Goal: Task Accomplishment & Management: Manage account settings

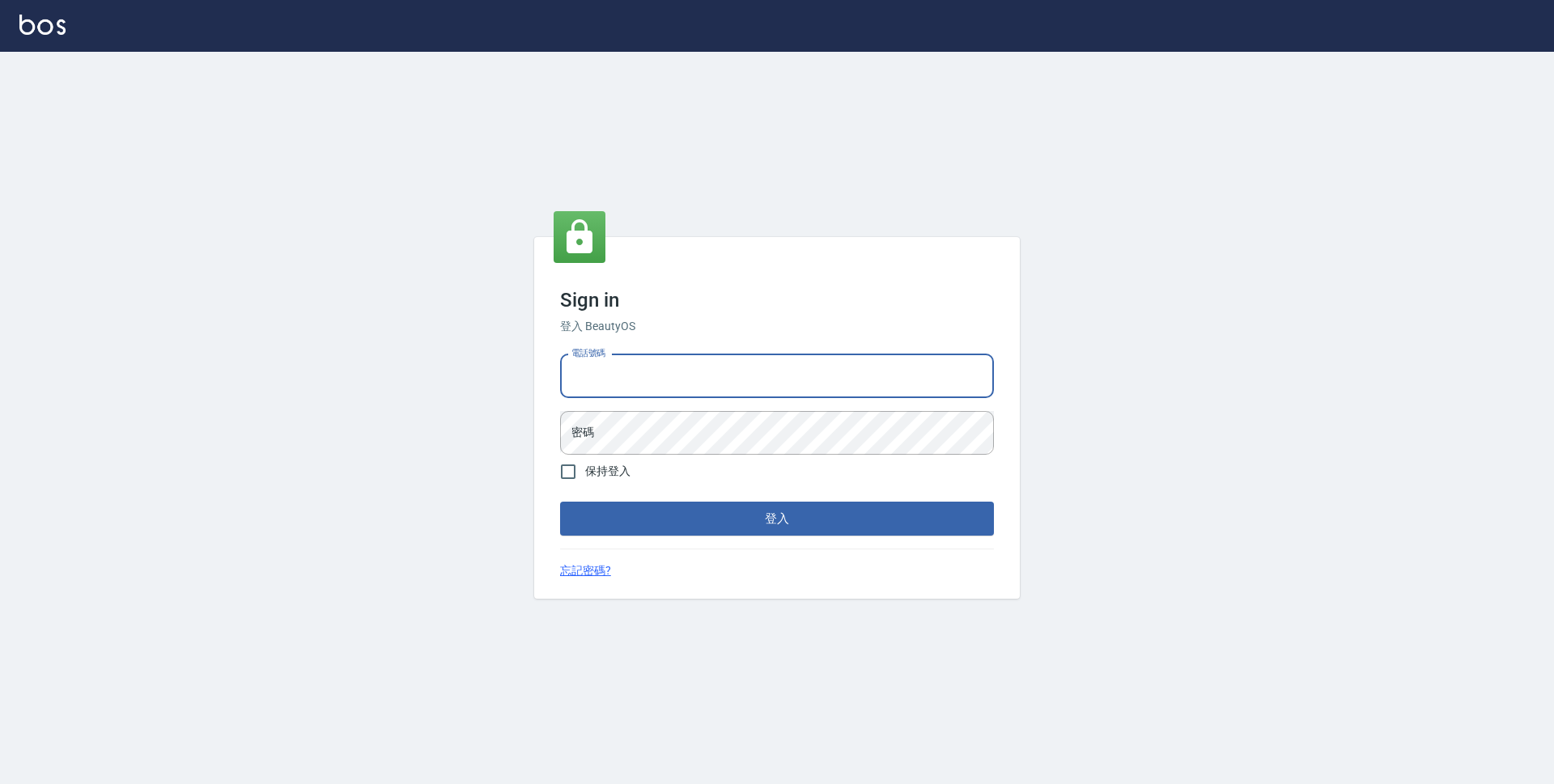
click at [721, 361] on input "電話號碼" at bounding box center [777, 376] width 434 height 44
type input "0423939755"
click at [560, 501] on button "登入" at bounding box center [777, 518] width 434 height 34
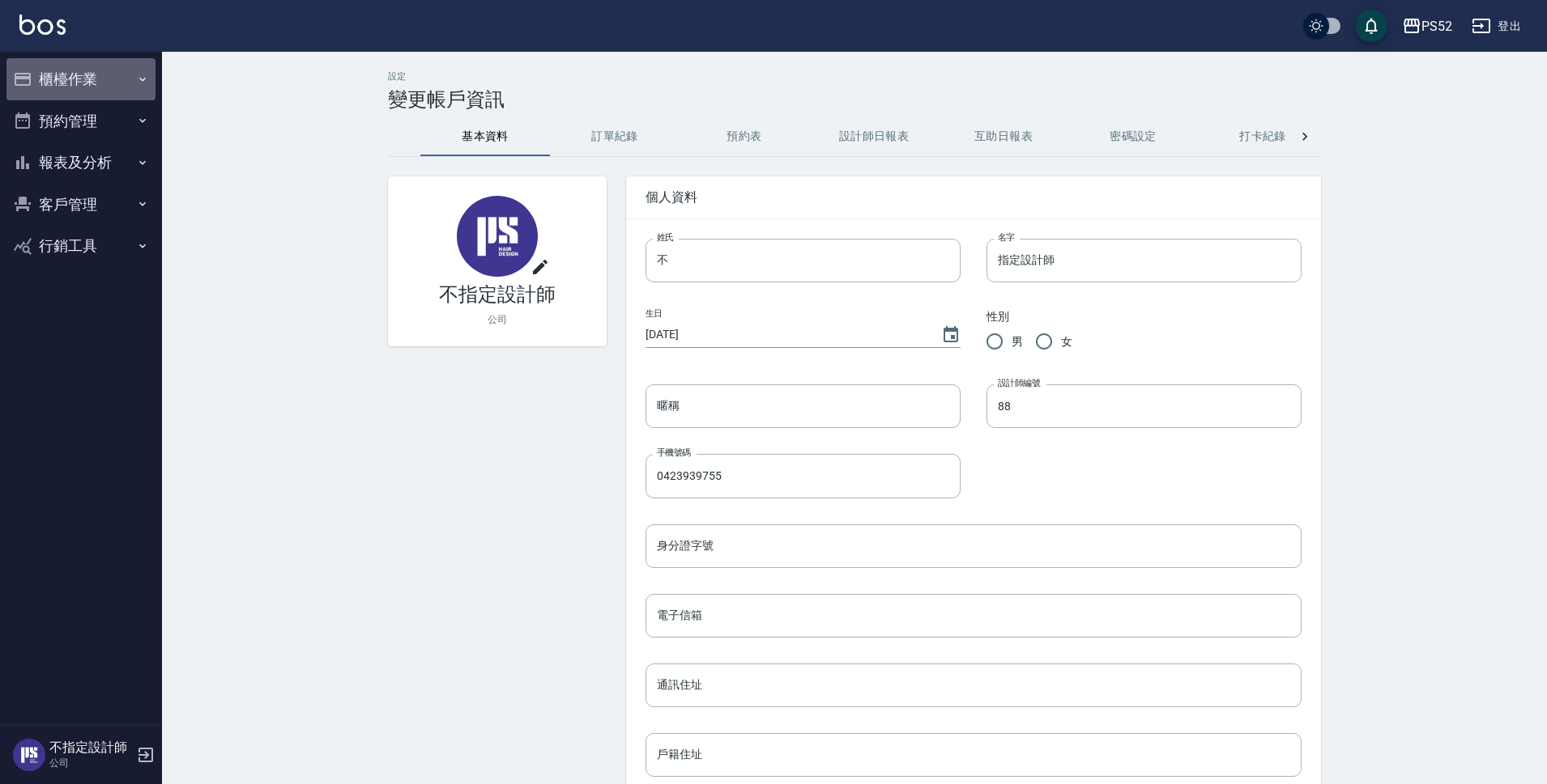
click at [88, 76] on button "櫃檯作業" at bounding box center [81, 80] width 149 height 42
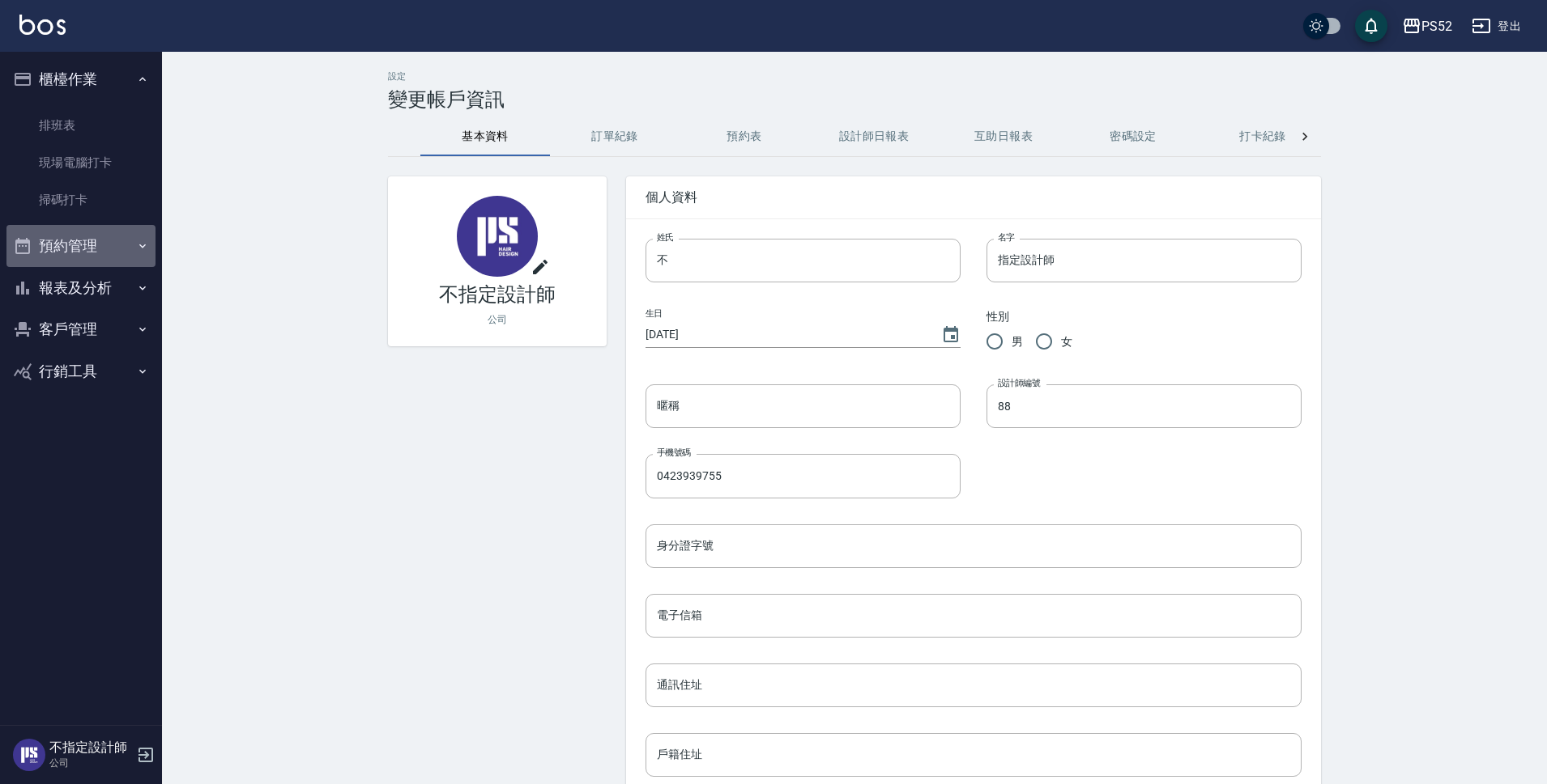
click at [121, 244] on button "預約管理" at bounding box center [81, 246] width 149 height 42
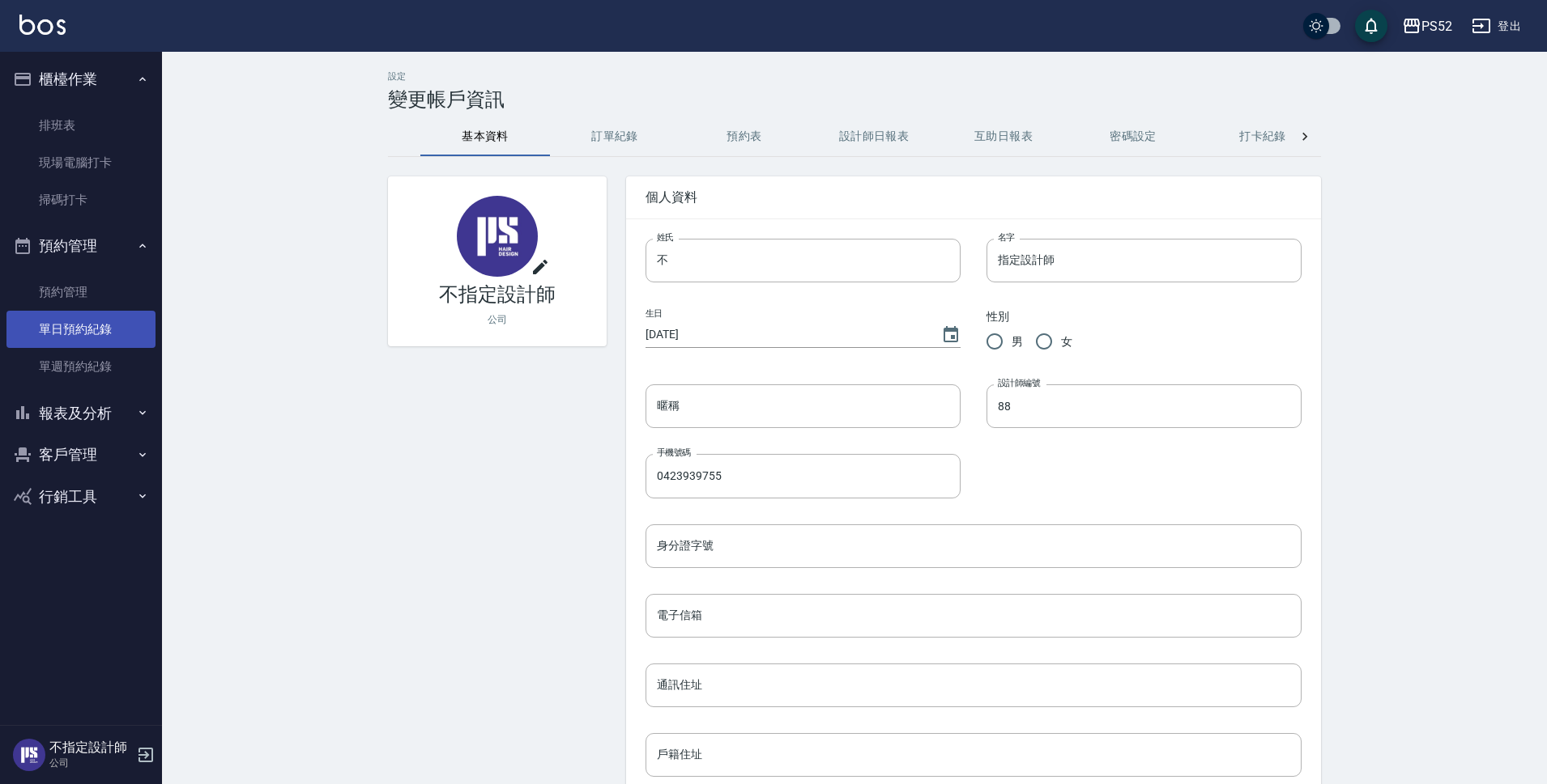
click at [118, 318] on link "單日預約紀錄" at bounding box center [81, 329] width 149 height 38
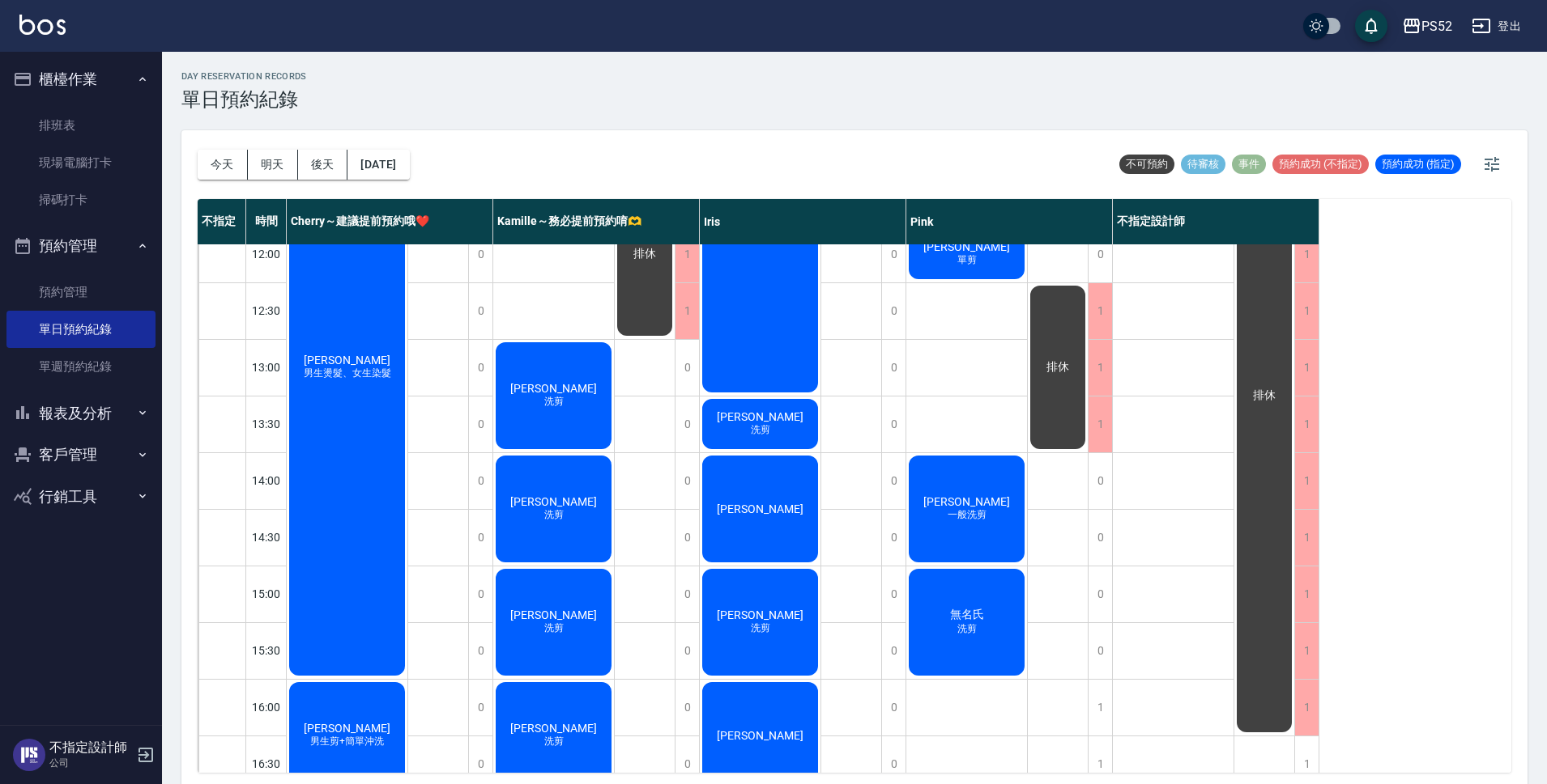
scroll to position [270, 0]
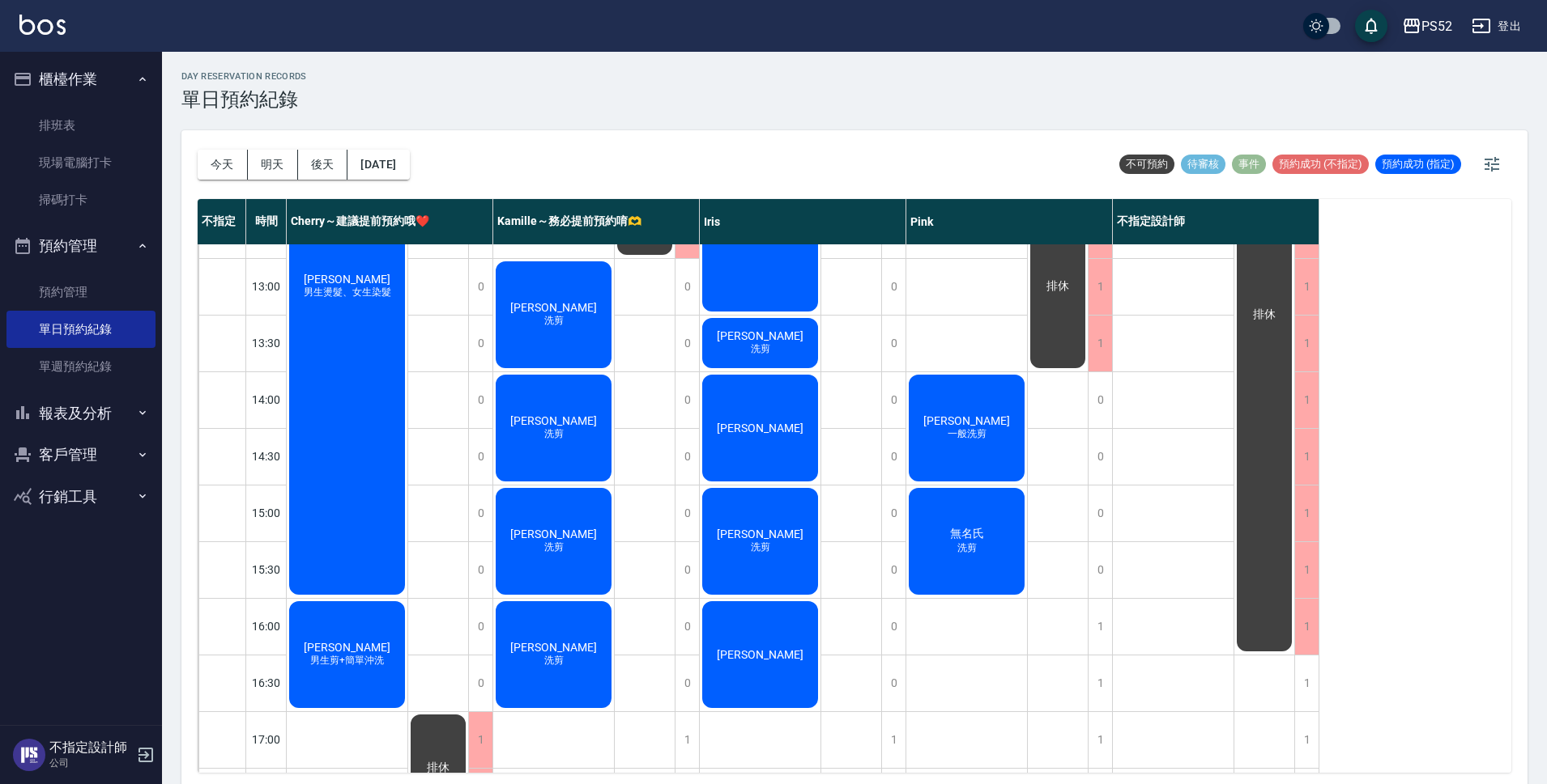
click at [1255, 640] on div "排休" at bounding box center [1264, 314] width 60 height 678
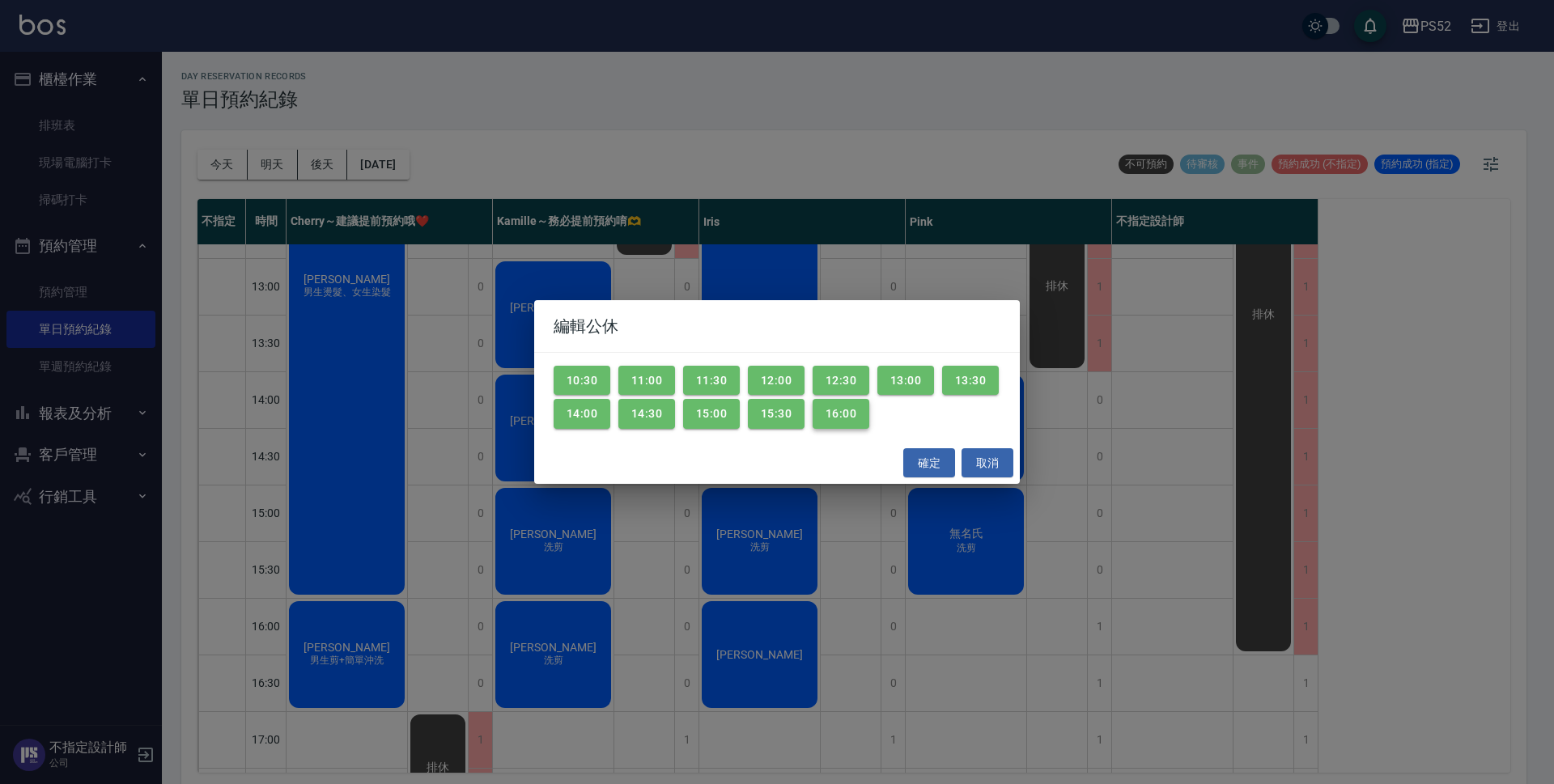
click at [828, 416] on button "16:00" at bounding box center [841, 414] width 57 height 30
click at [944, 472] on button "確定" at bounding box center [928, 463] width 52 height 30
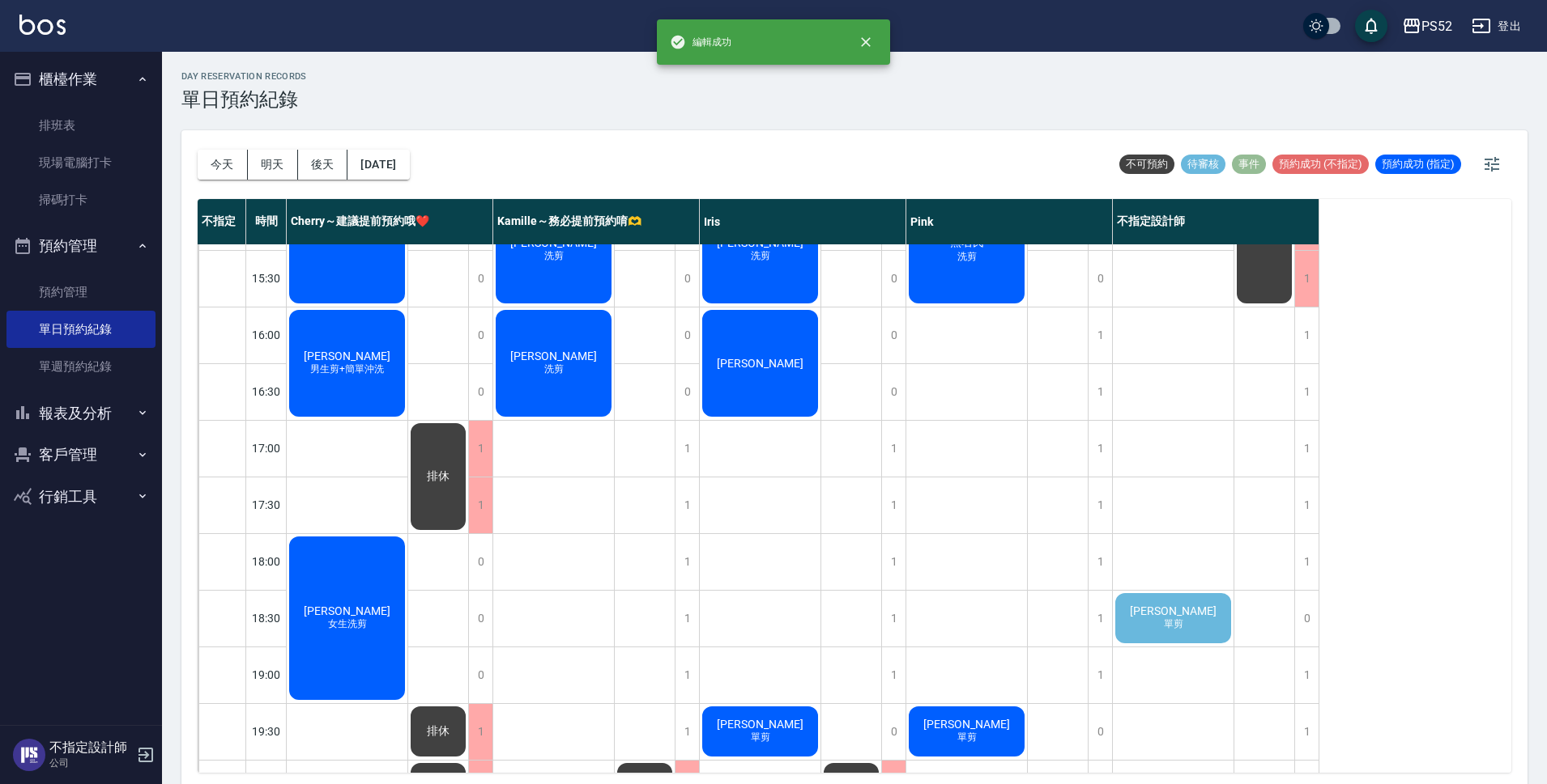
scroll to position [566, 0]
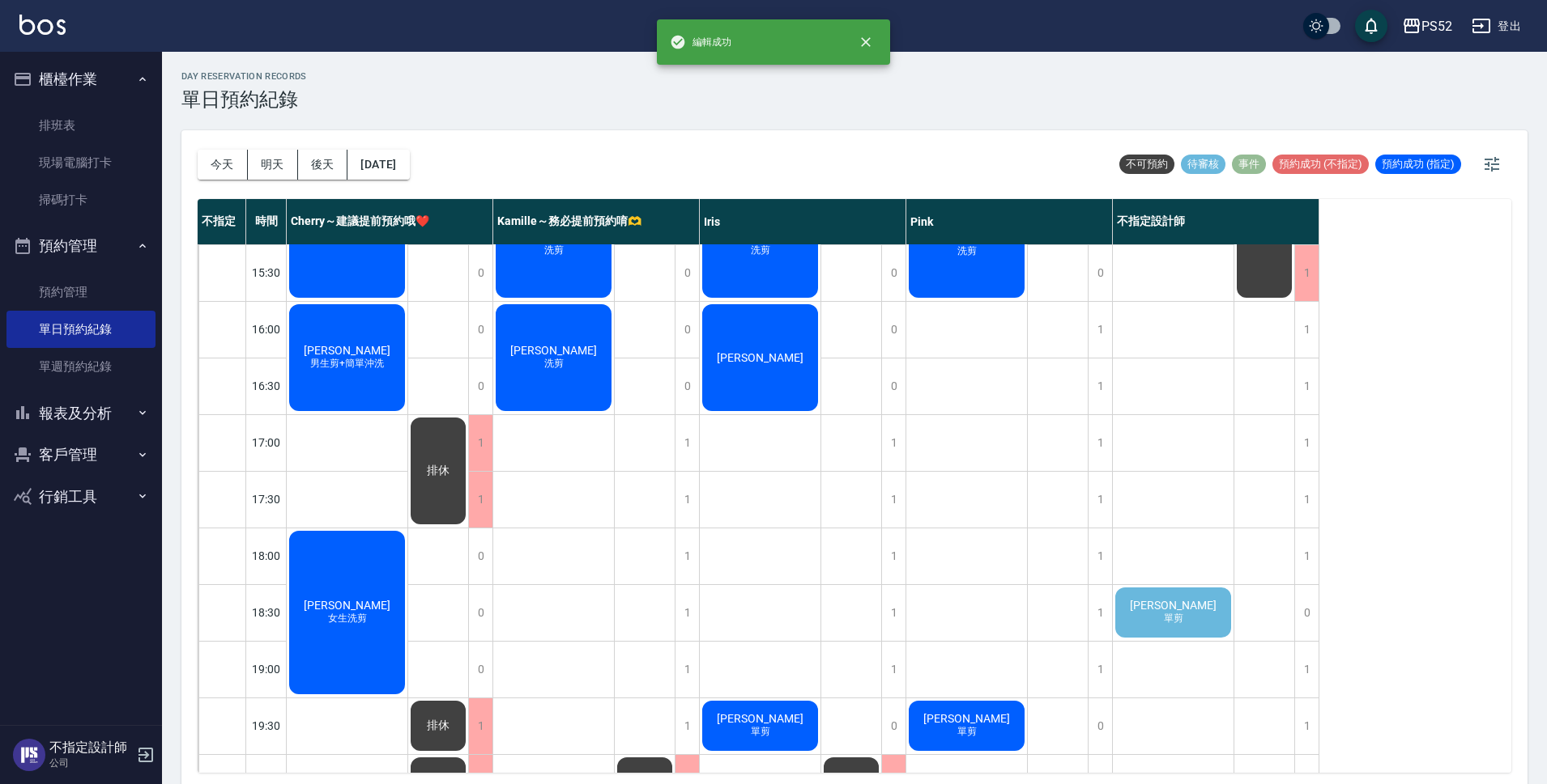
click at [1196, 606] on div "[PERSON_NAME] 單剪" at bounding box center [1173, 612] width 121 height 55
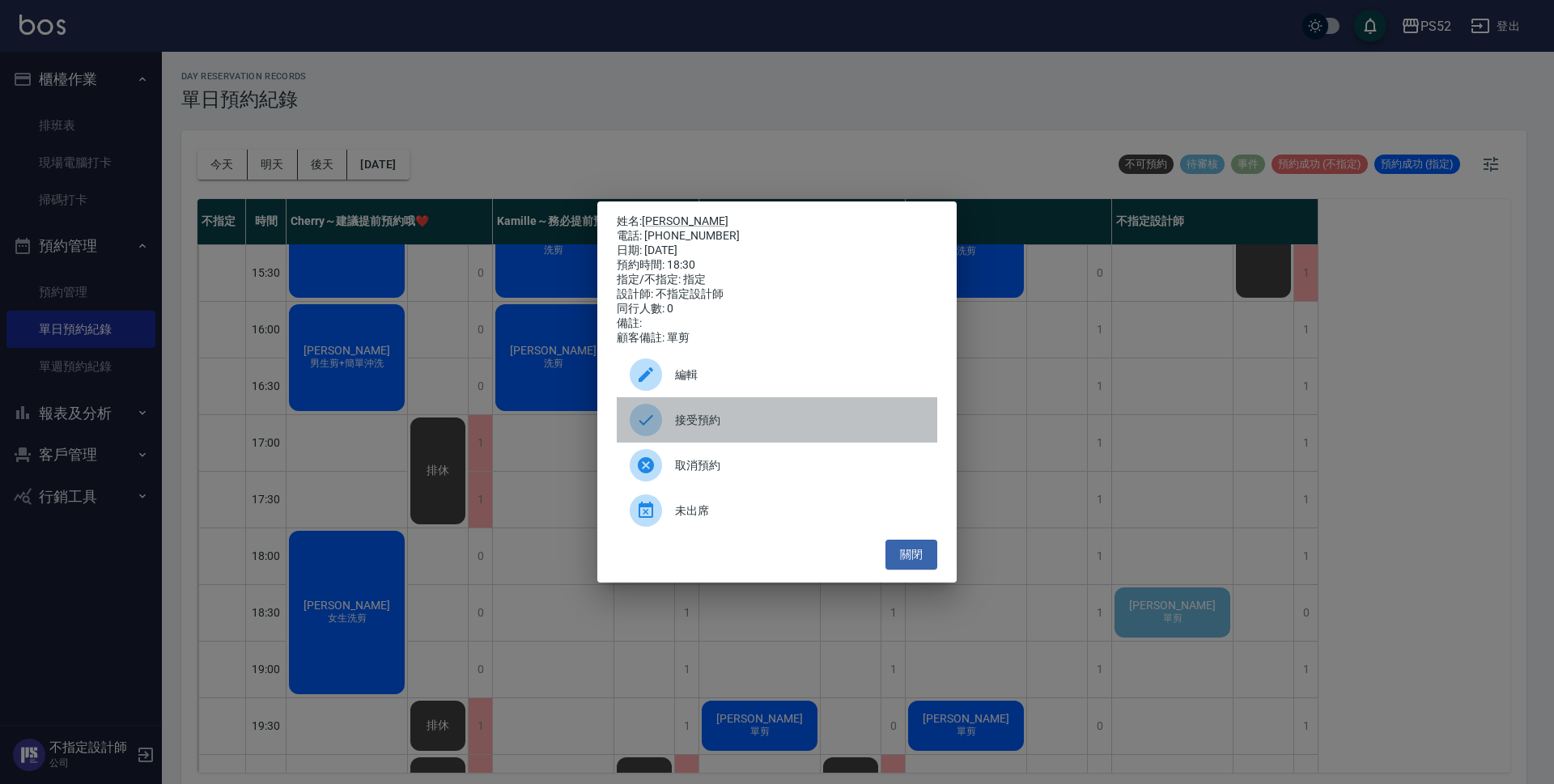
click at [718, 429] on span "接受預約" at bounding box center [799, 420] width 249 height 17
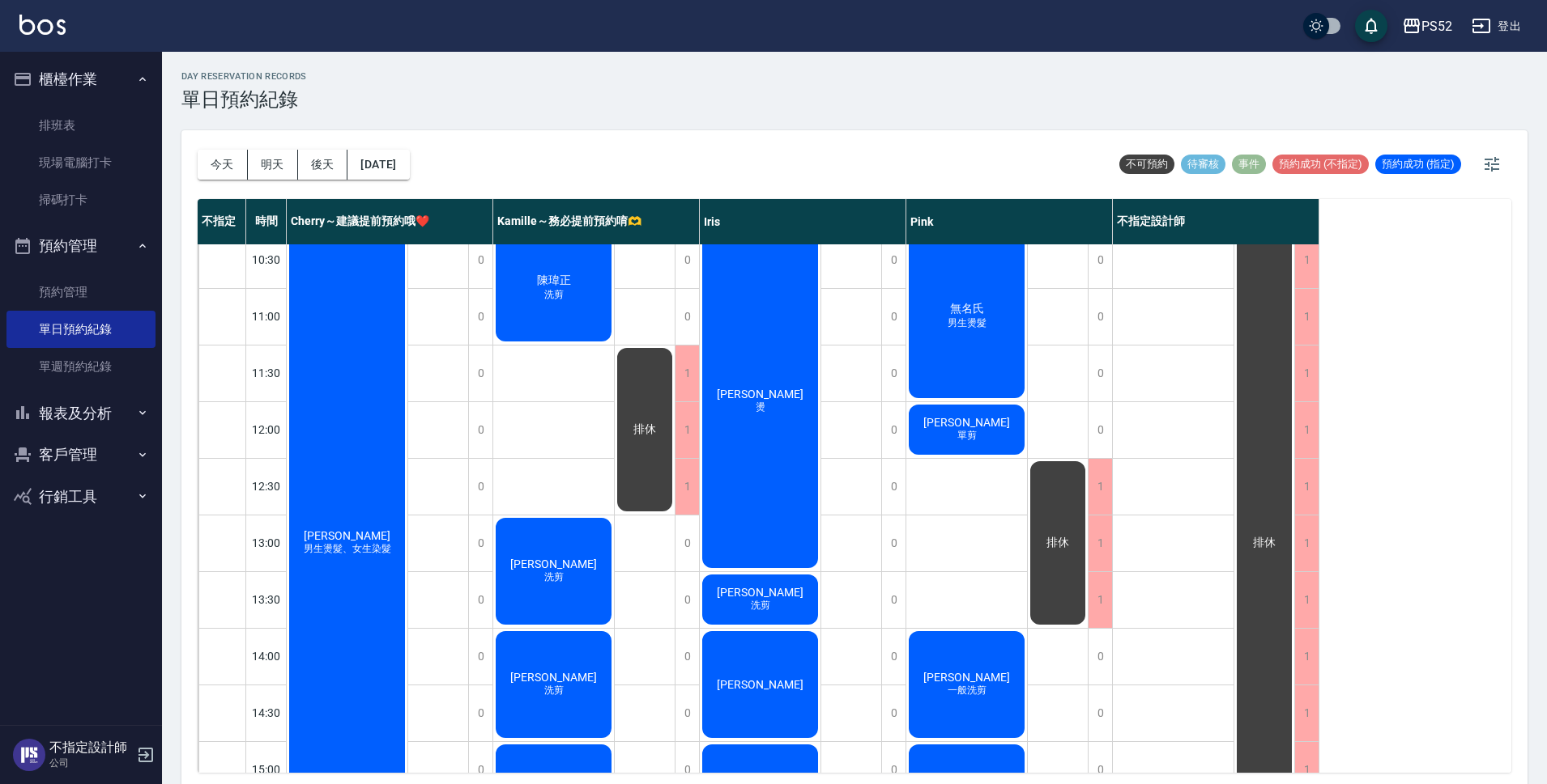
scroll to position [0, 0]
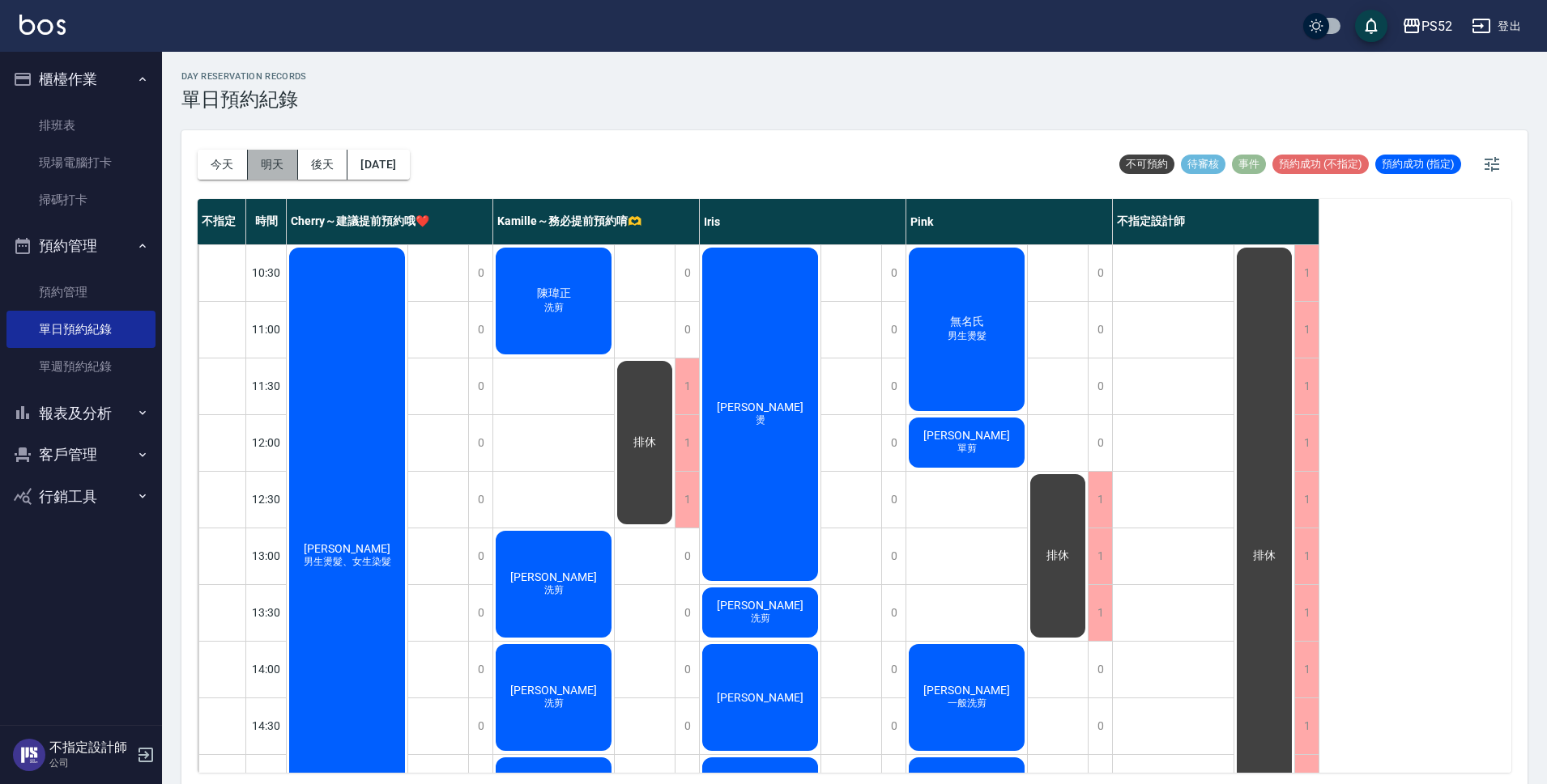
click at [277, 172] on button "明天" at bounding box center [272, 164] width 50 height 30
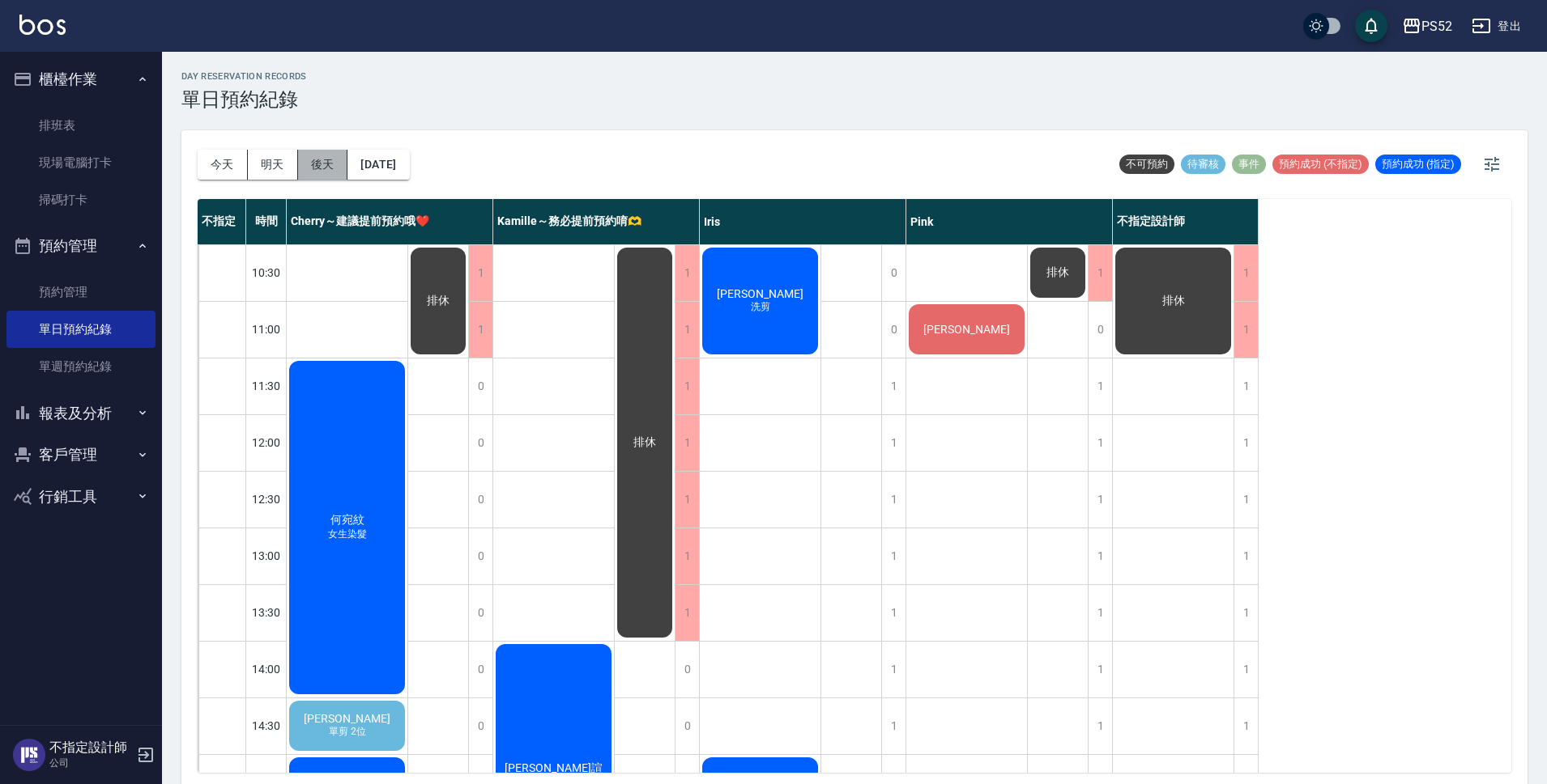
click at [313, 153] on button "後天" at bounding box center [322, 164] width 50 height 30
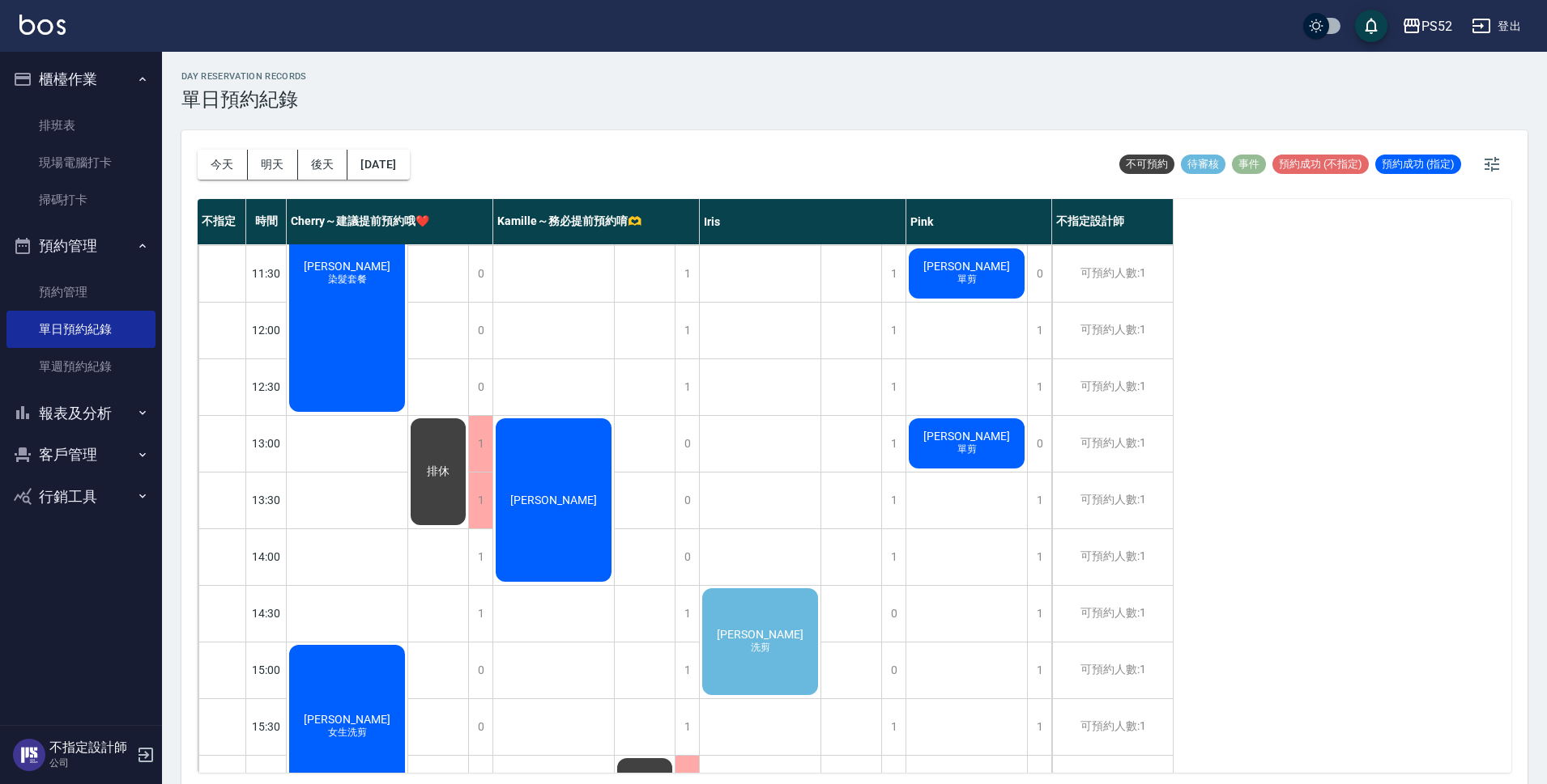
scroll to position [162, 0]
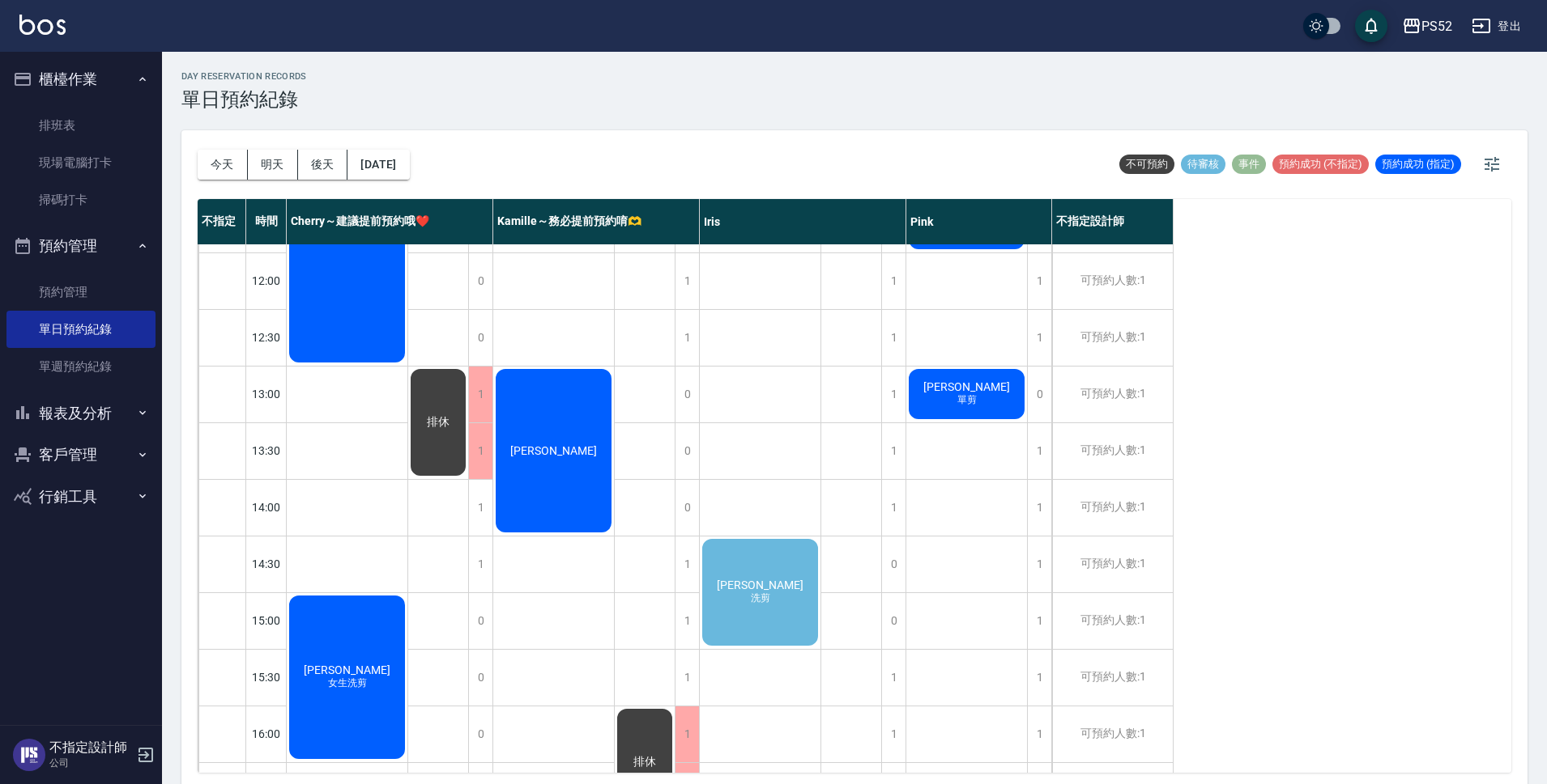
click at [795, 586] on div "[PERSON_NAME]剪" at bounding box center [760, 592] width 121 height 112
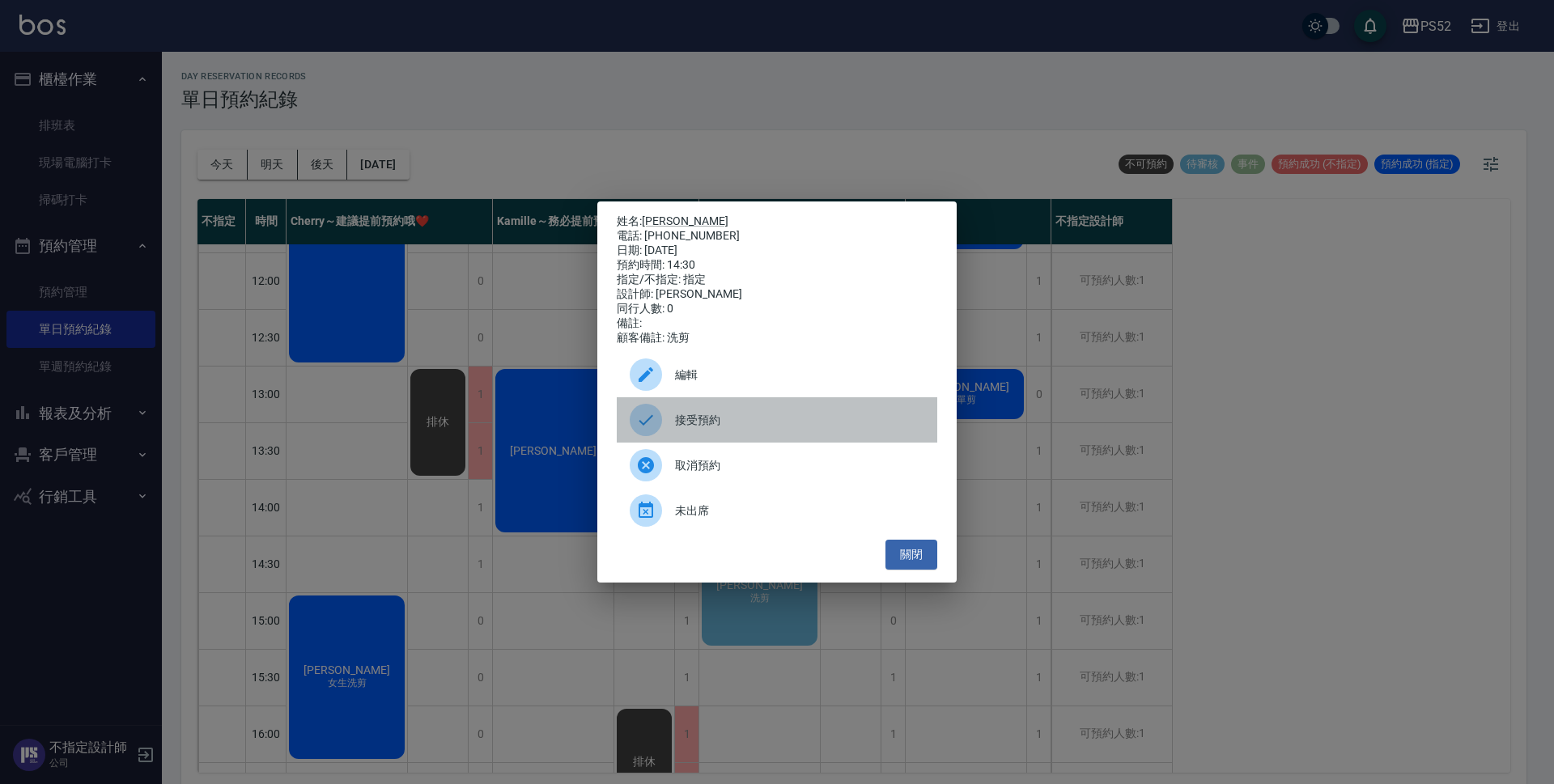
click at [750, 429] on span "接受預約" at bounding box center [799, 420] width 249 height 17
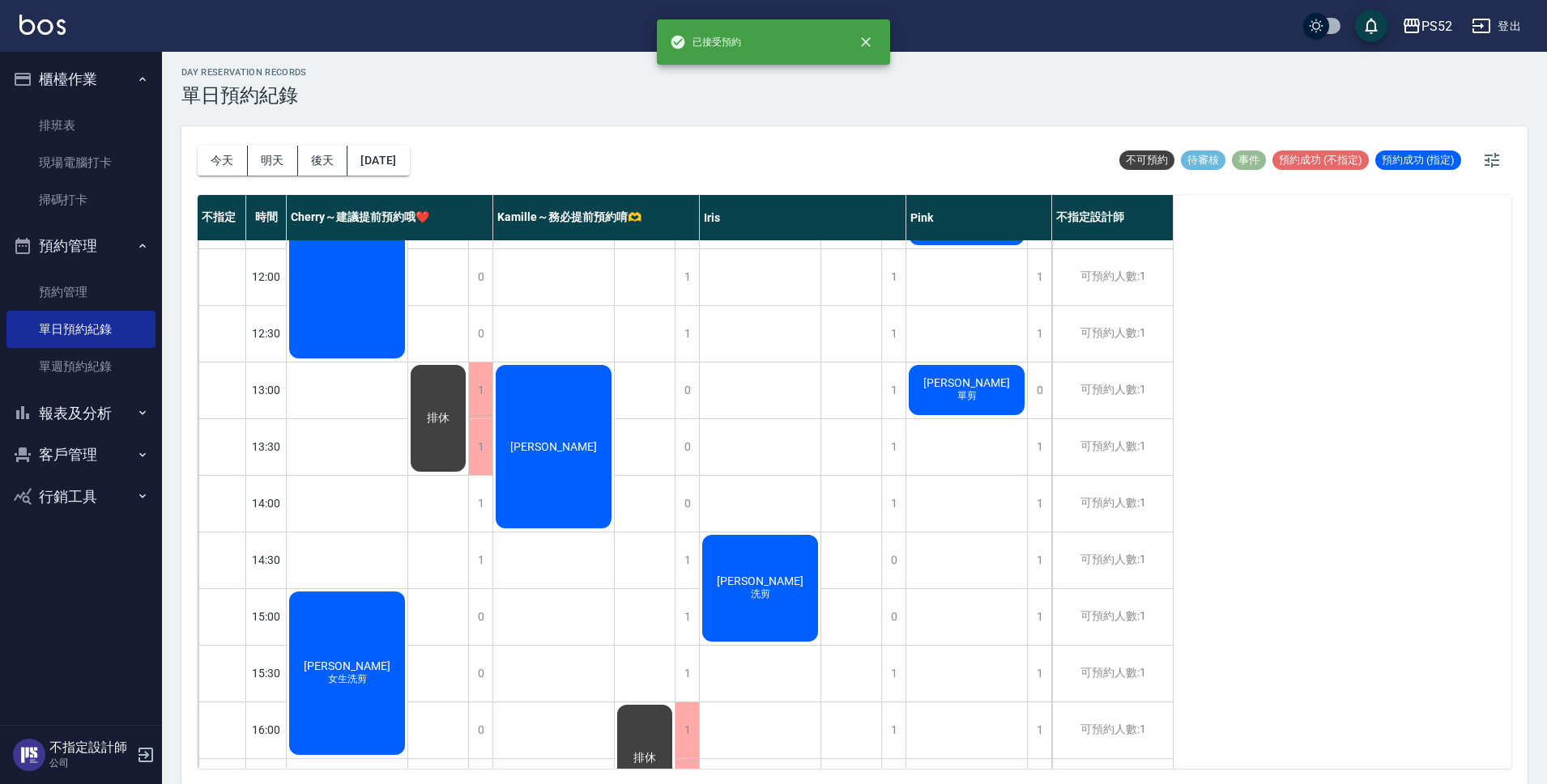
scroll to position [5, 0]
click at [960, 581] on div "[PERSON_NAME]剪 [PERSON_NAME]剪" at bounding box center [967, 644] width 122 height 1133
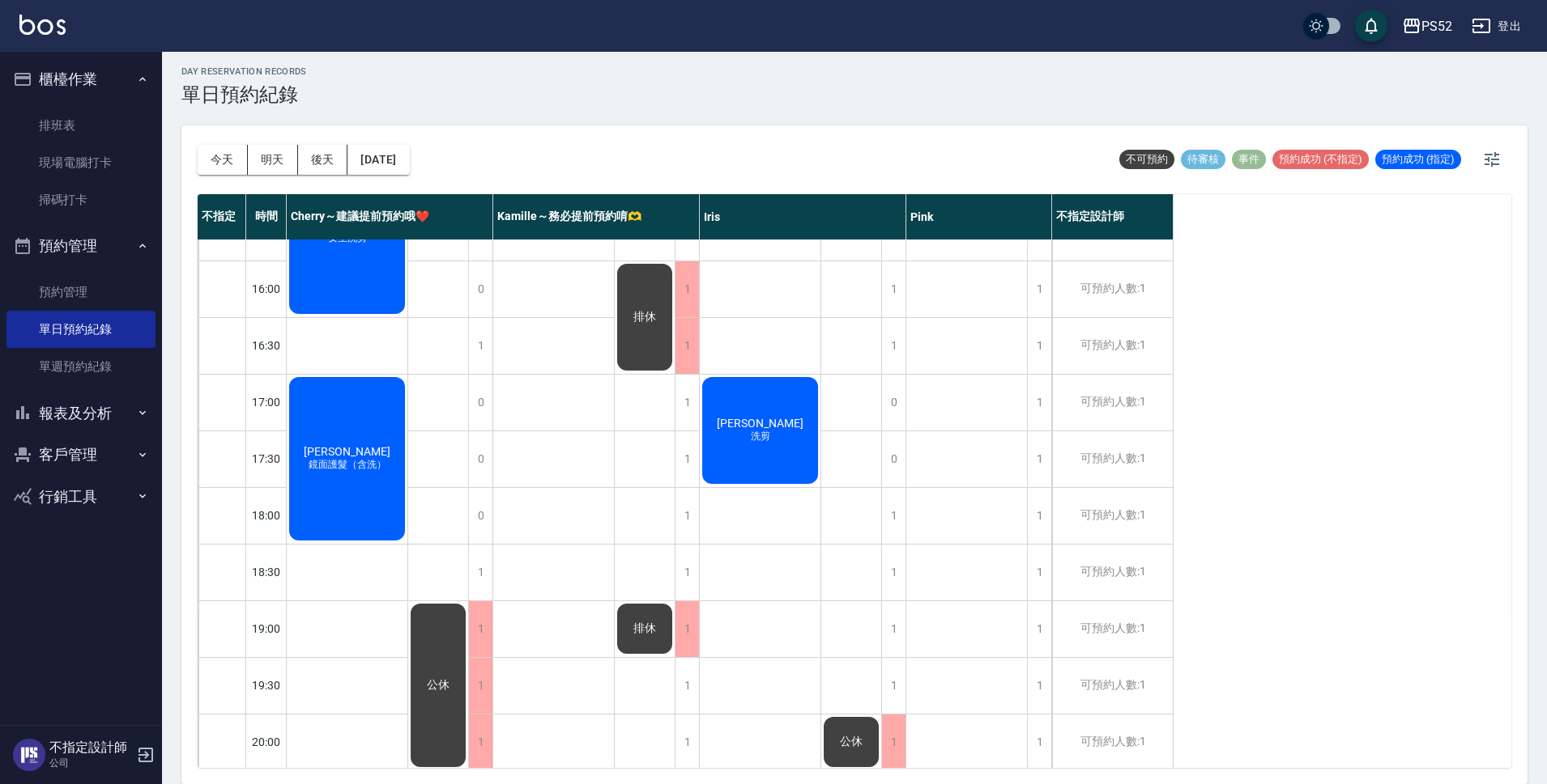
scroll to position [620, 0]
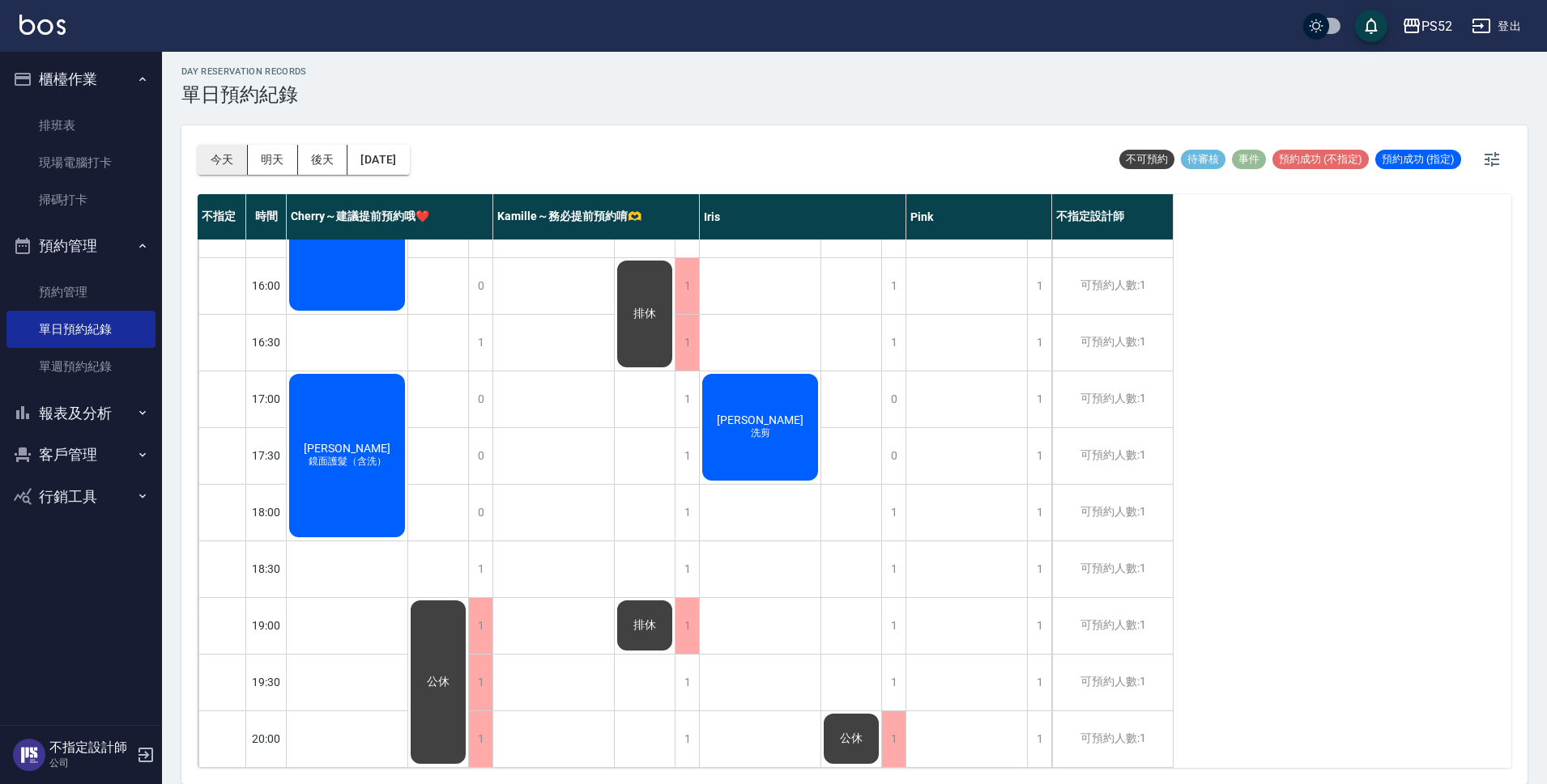
click at [208, 157] on button "今天" at bounding box center [222, 160] width 50 height 30
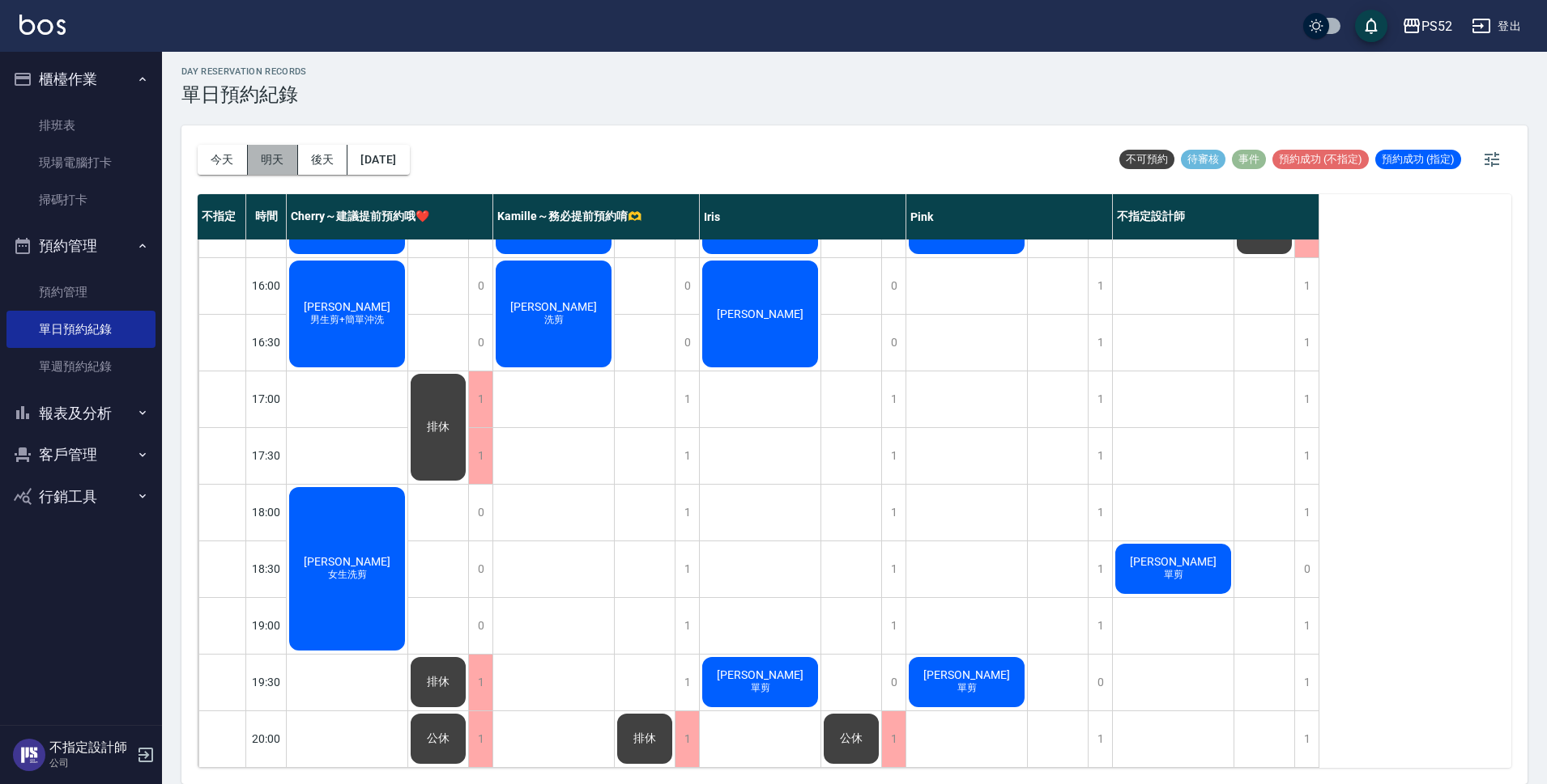
click at [278, 158] on button "明天" at bounding box center [272, 160] width 50 height 30
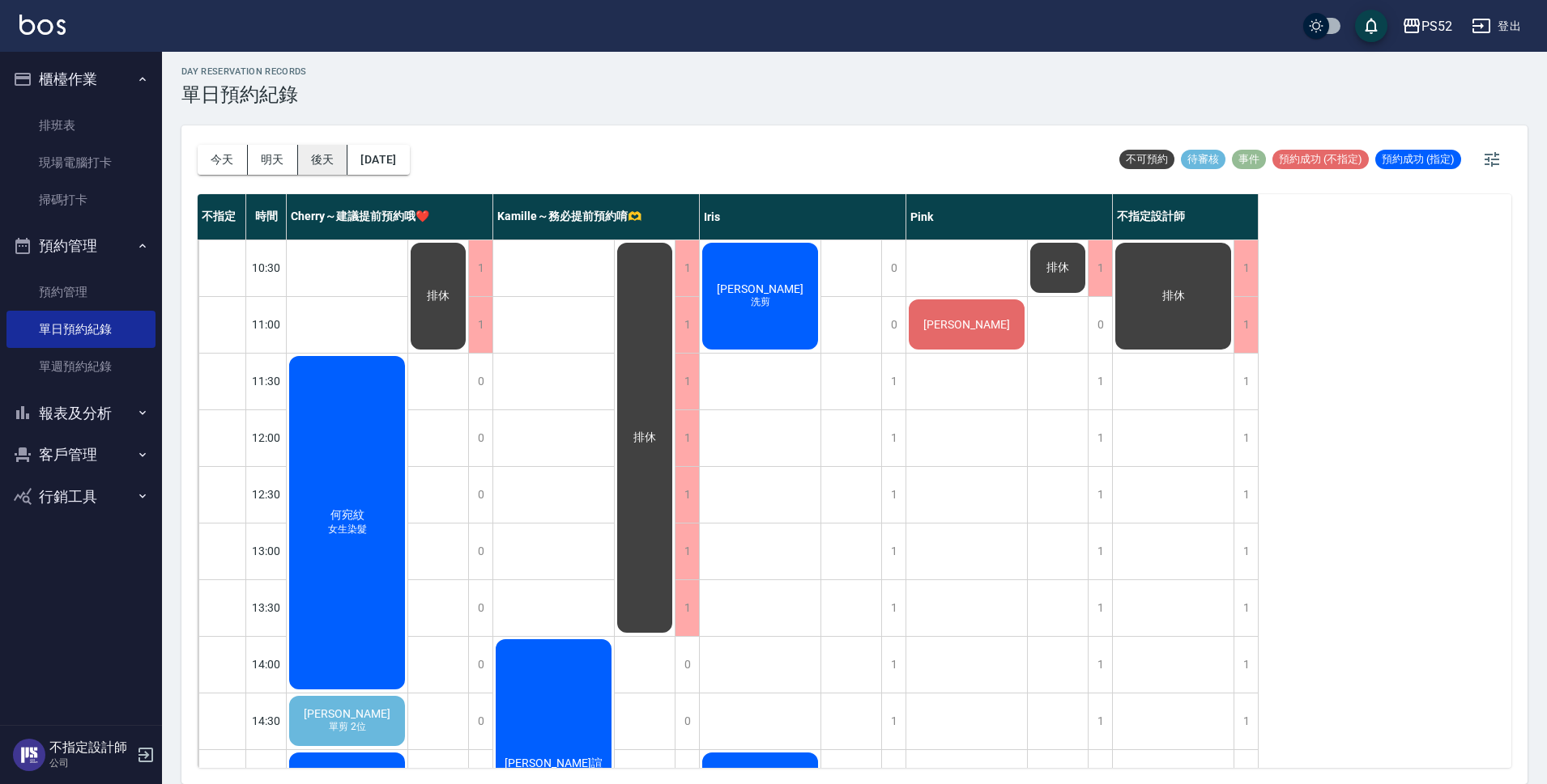
click at [324, 156] on button "後天" at bounding box center [322, 160] width 50 height 30
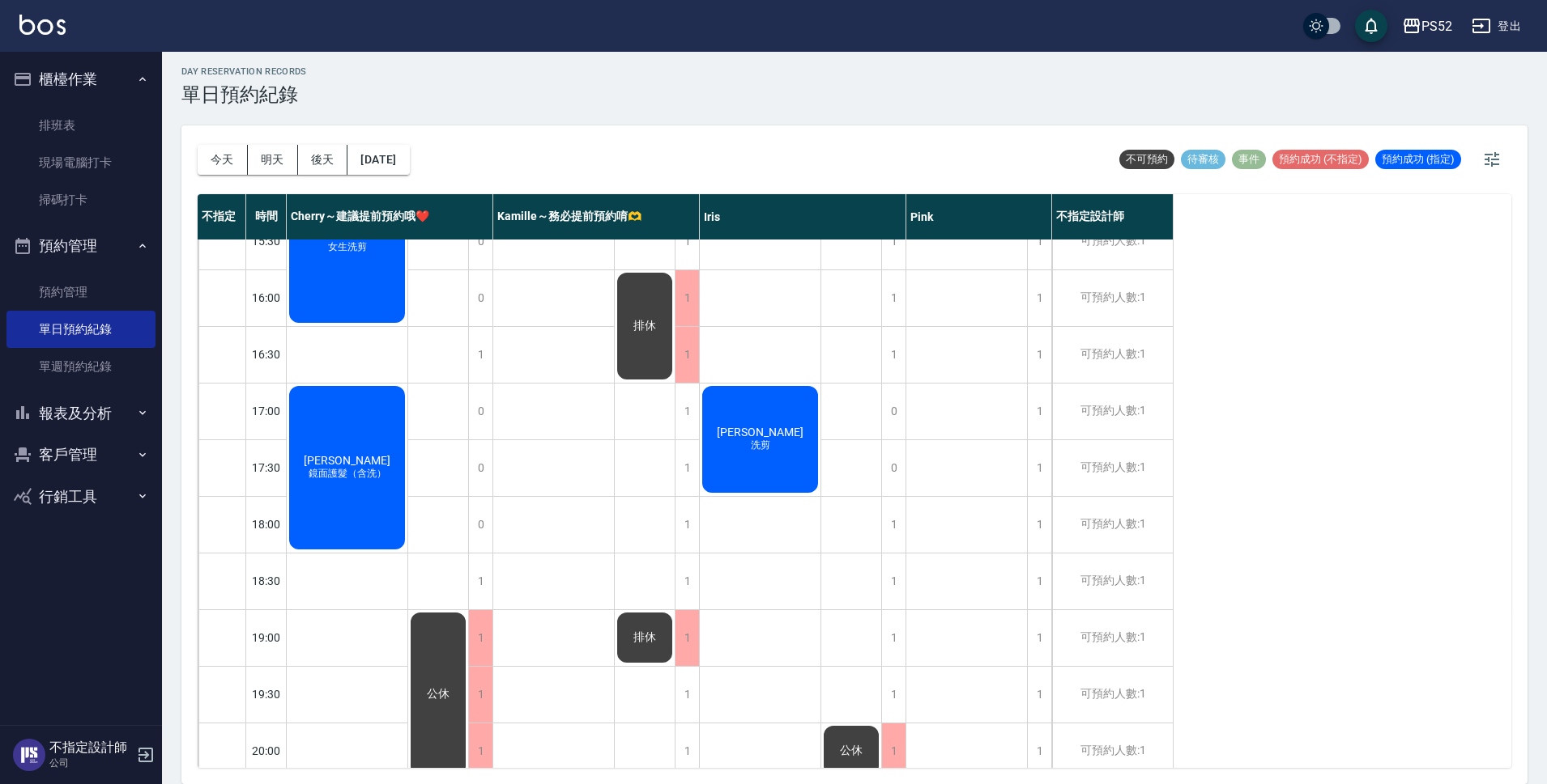
scroll to position [620, 0]
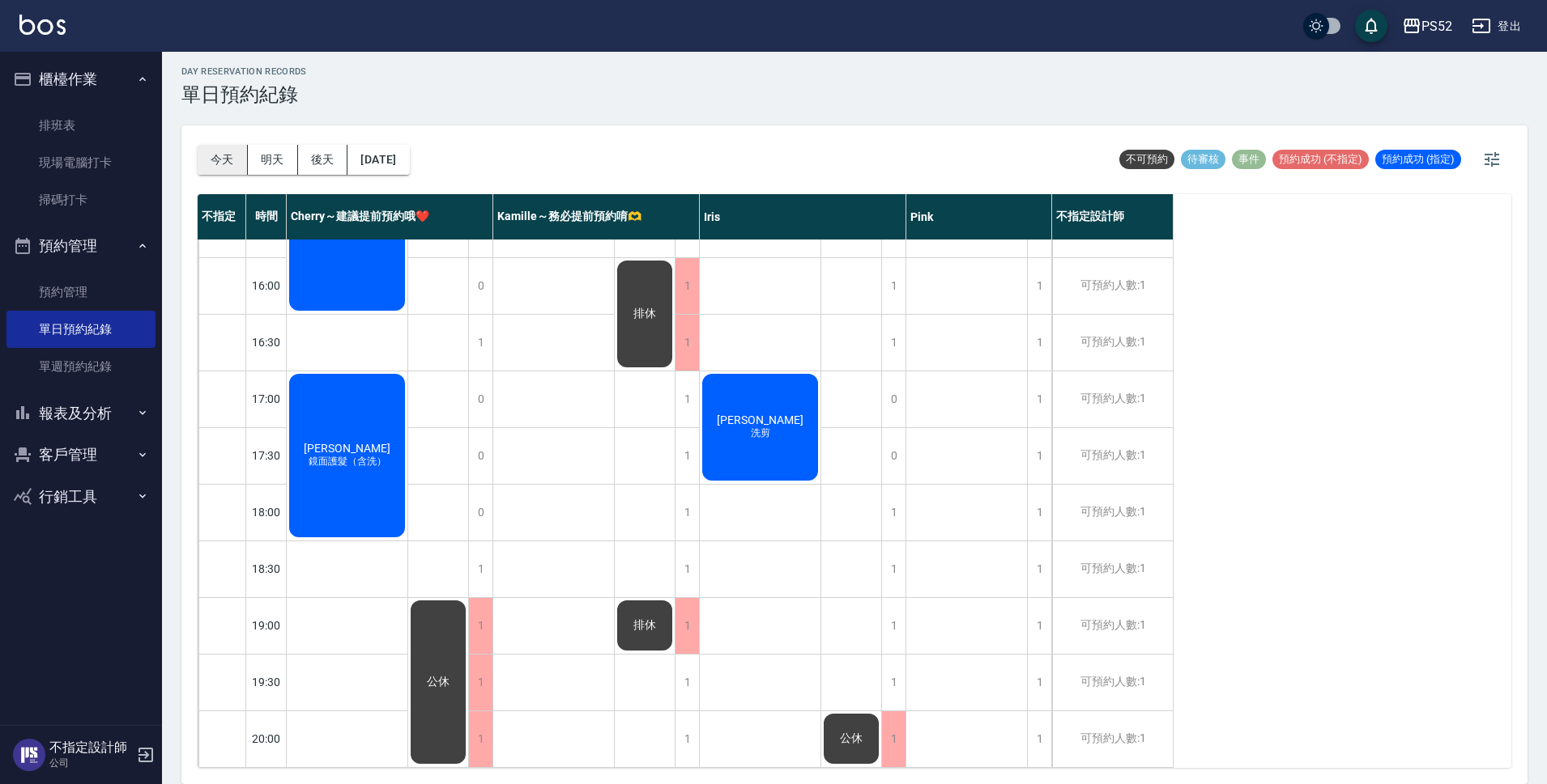
click at [202, 150] on button "今天" at bounding box center [222, 160] width 50 height 30
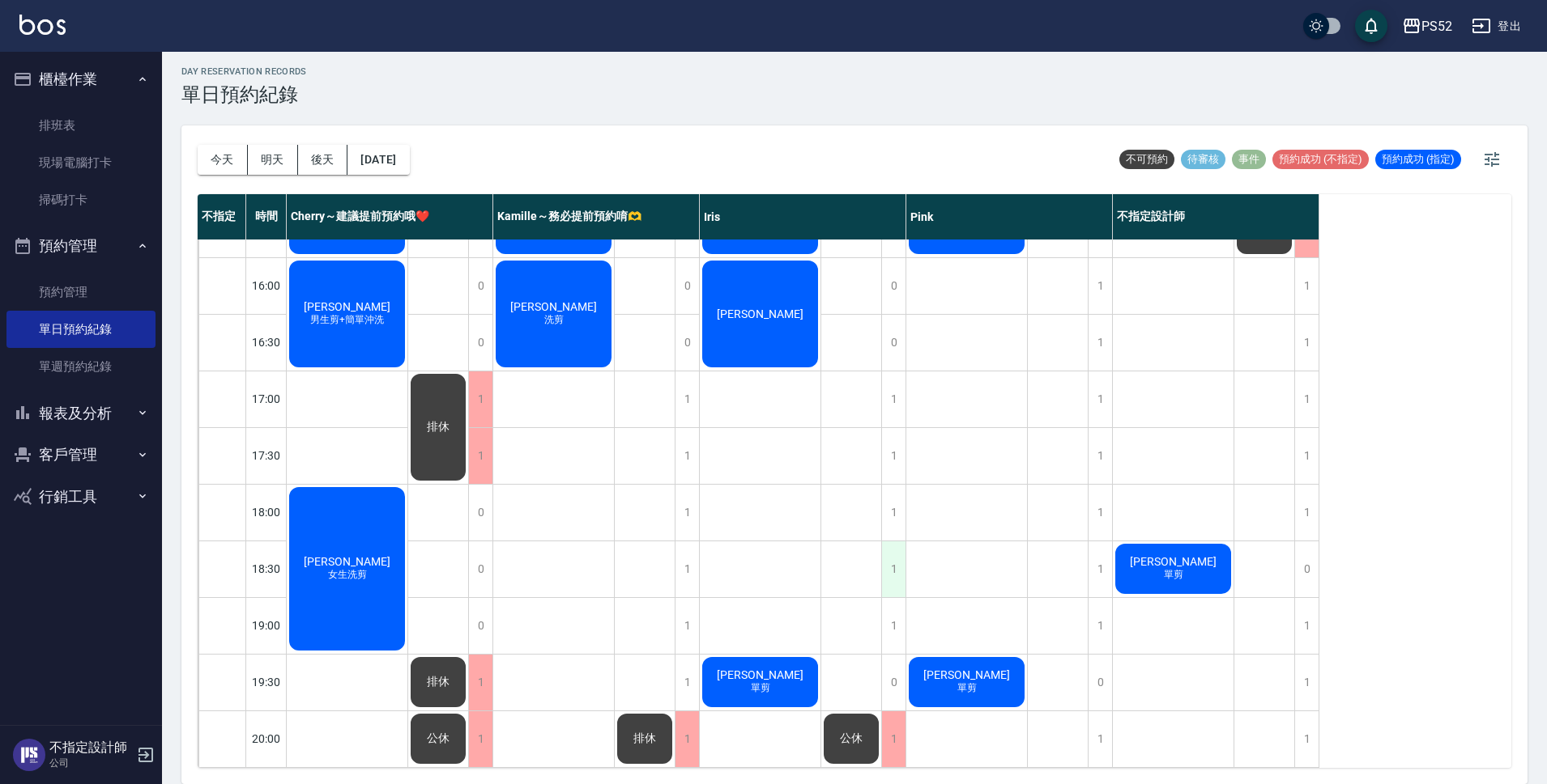
click at [892, 563] on div "1" at bounding box center [893, 570] width 25 height 56
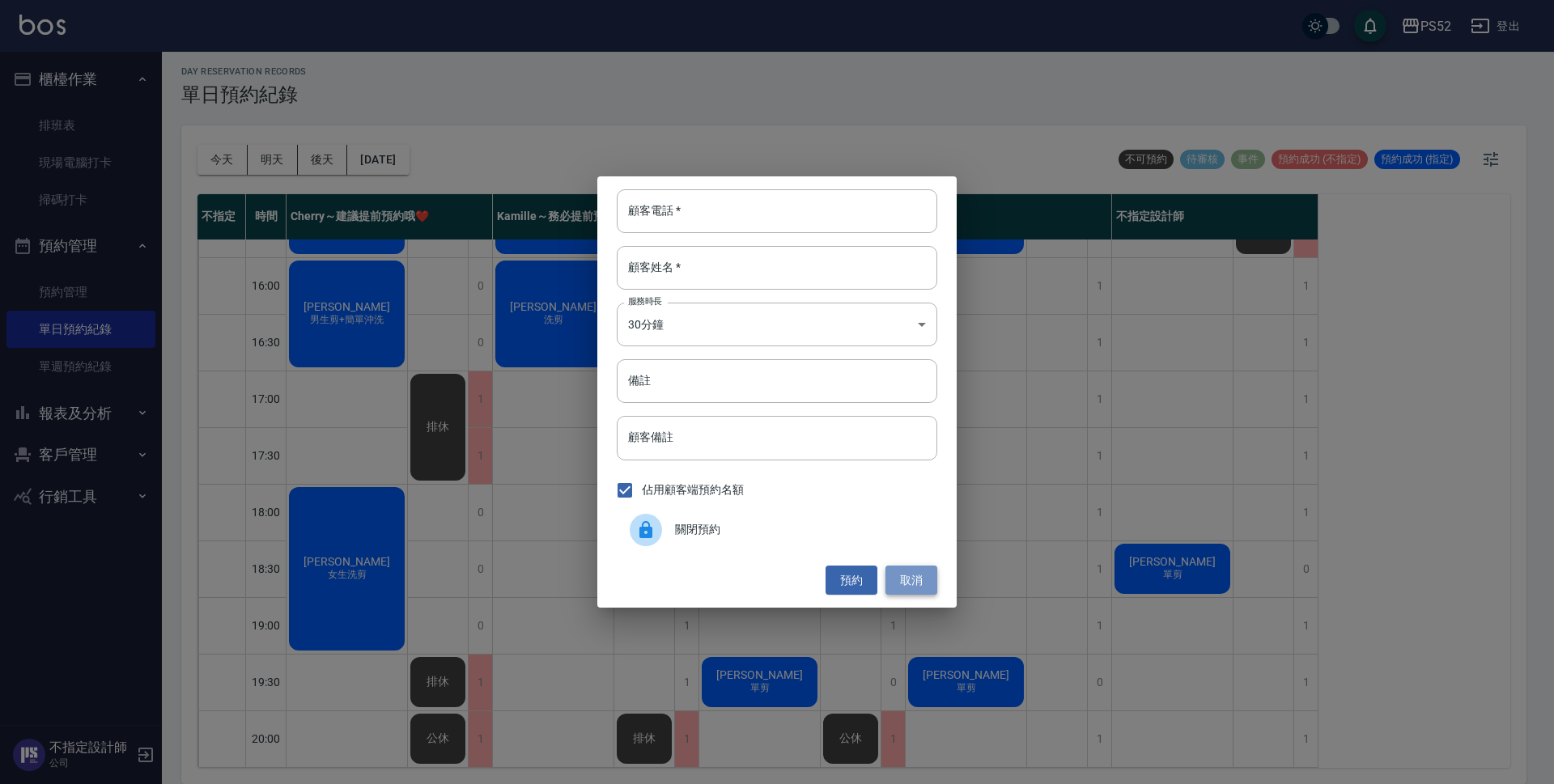
click at [918, 570] on button "取消" at bounding box center [911, 581] width 52 height 30
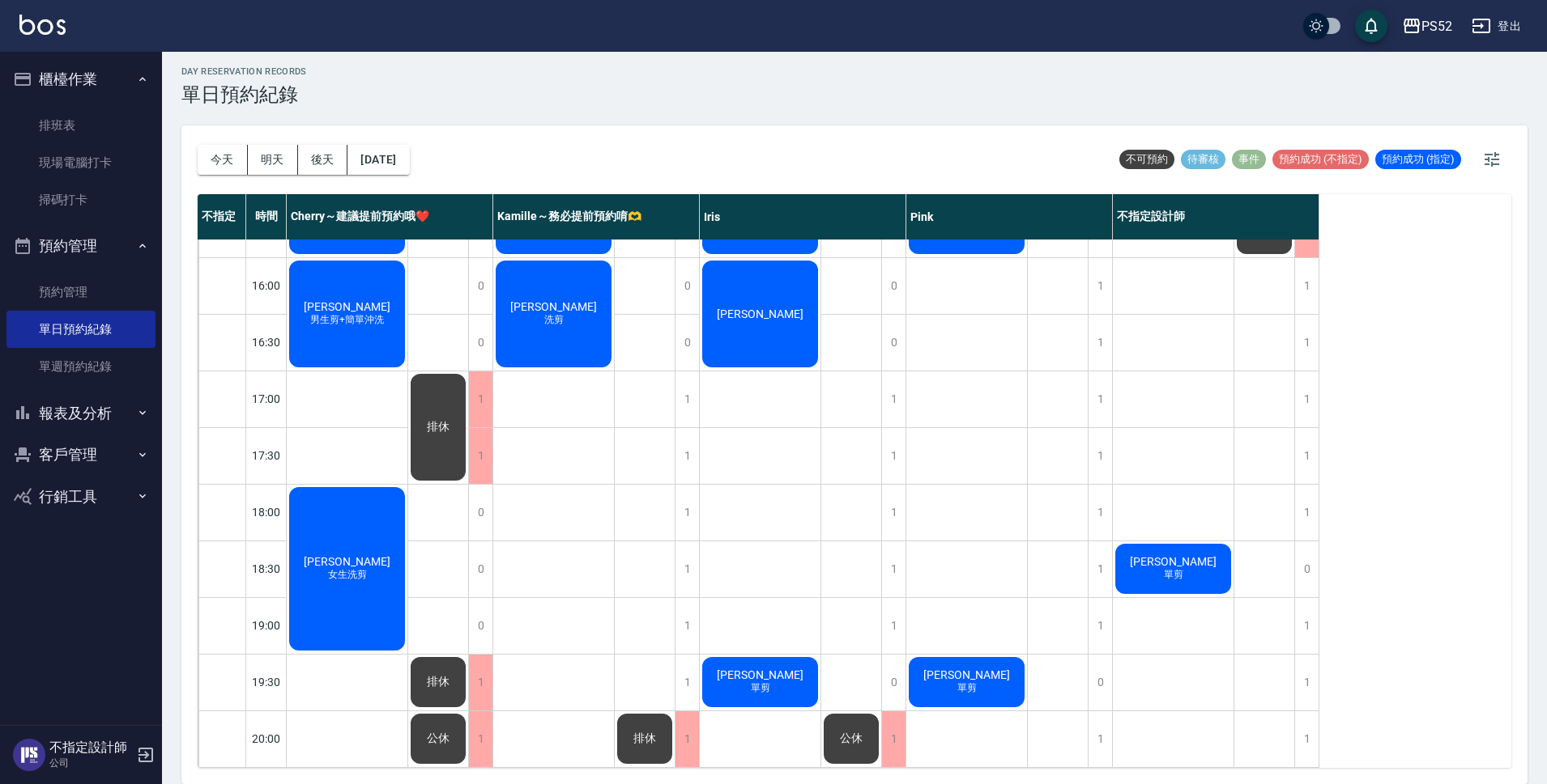
click at [1164, 556] on span "[PERSON_NAME]" at bounding box center [1173, 562] width 93 height 13
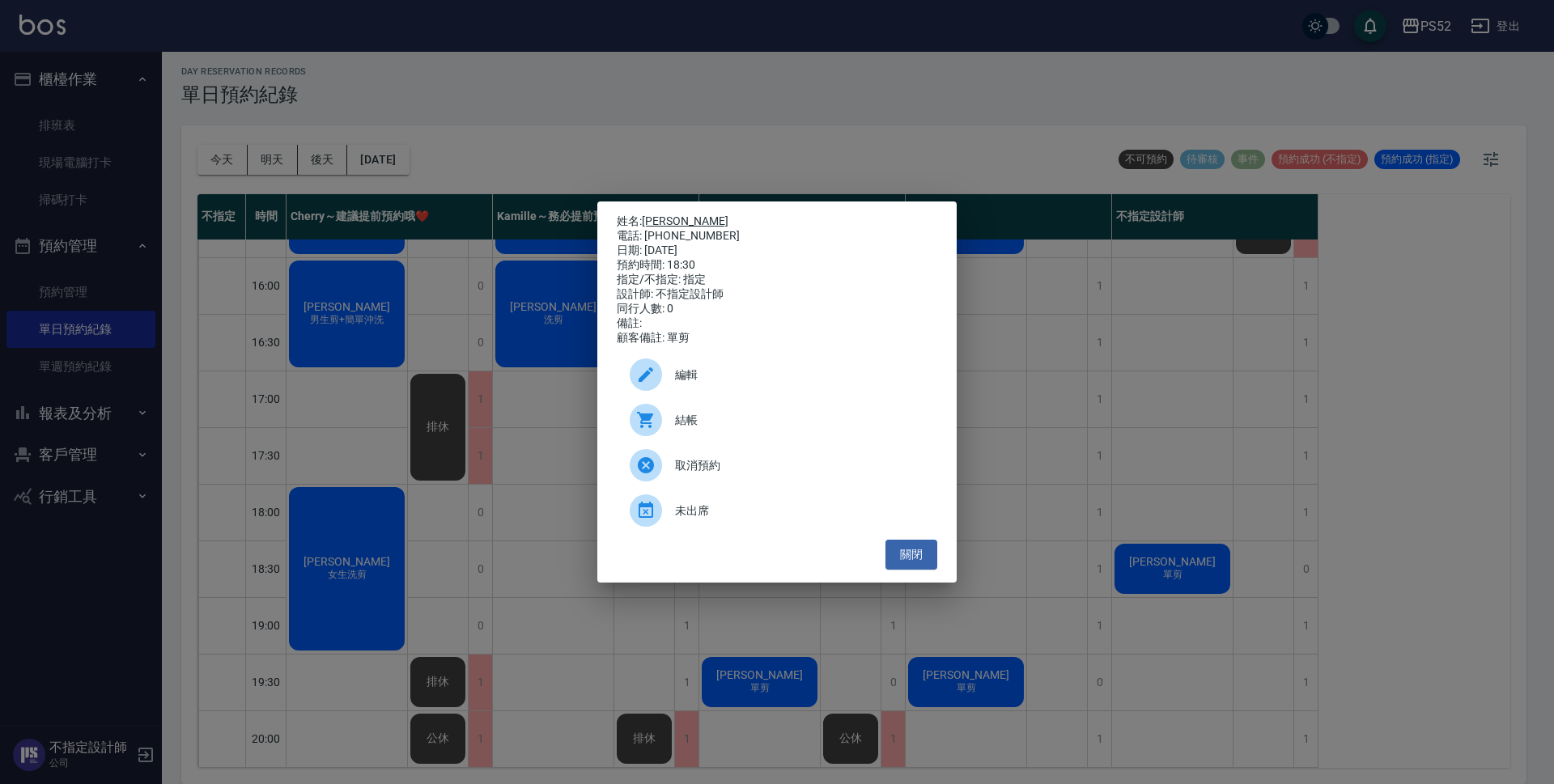
click at [664, 221] on link "[PERSON_NAME]" at bounding box center [685, 220] width 87 height 13
click at [906, 562] on button "關閉" at bounding box center [911, 555] width 52 height 30
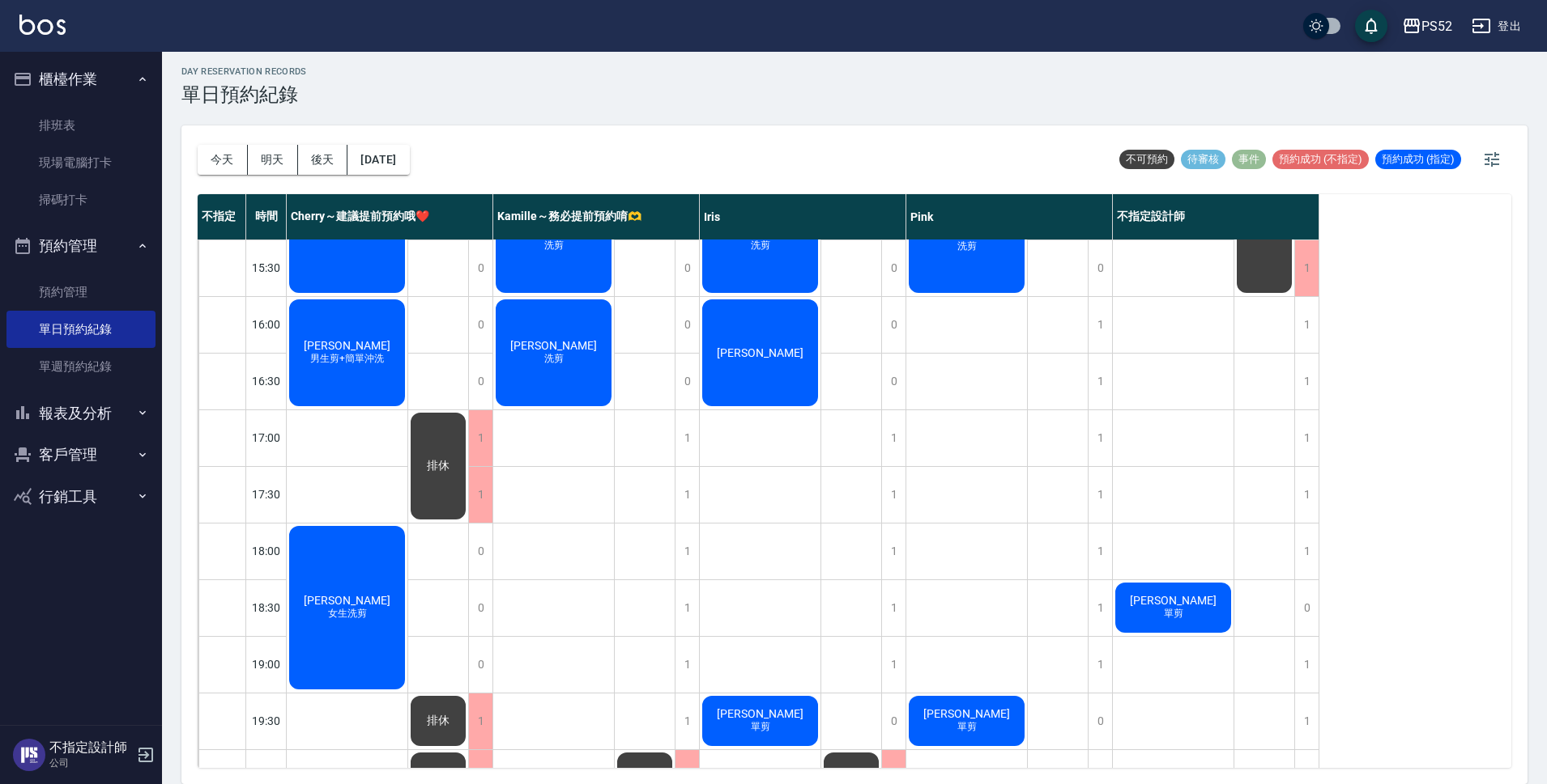
scroll to position [403, 0]
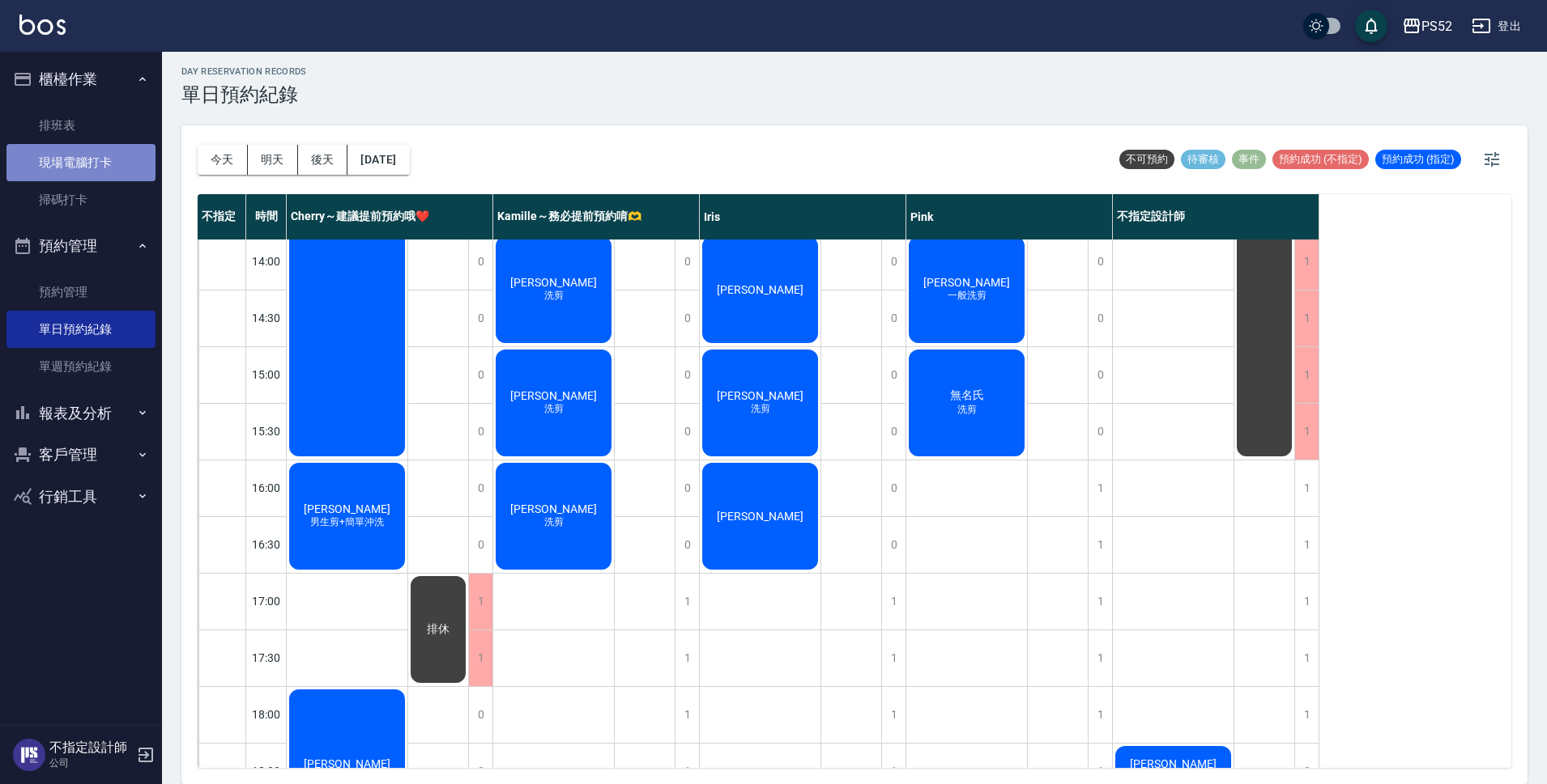
click at [117, 160] on link "現場電腦打卡" at bounding box center [81, 163] width 149 height 38
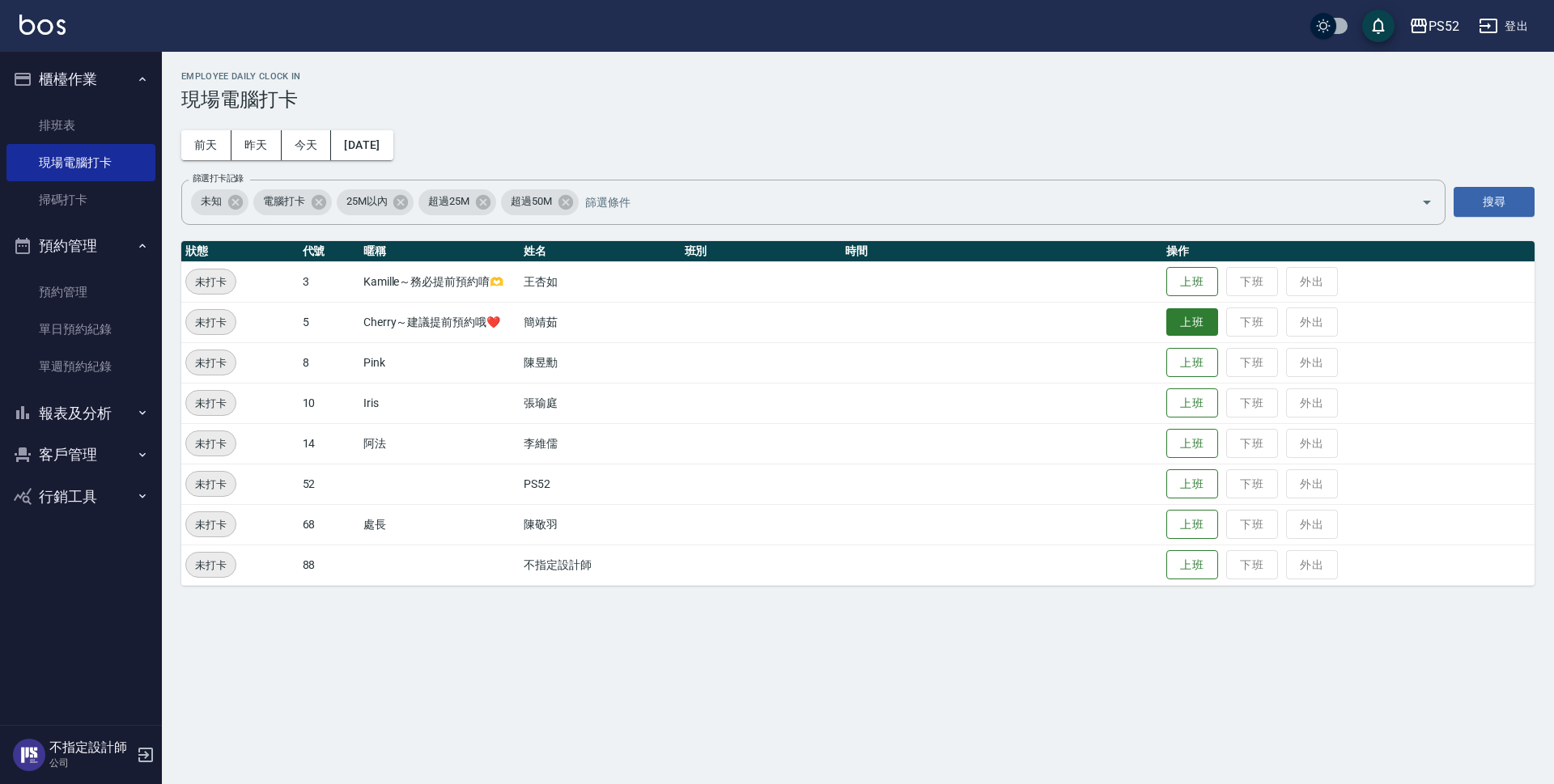
click at [1201, 312] on button "上班" at bounding box center [1192, 322] width 52 height 28
click at [1193, 288] on button "上班" at bounding box center [1192, 282] width 52 height 28
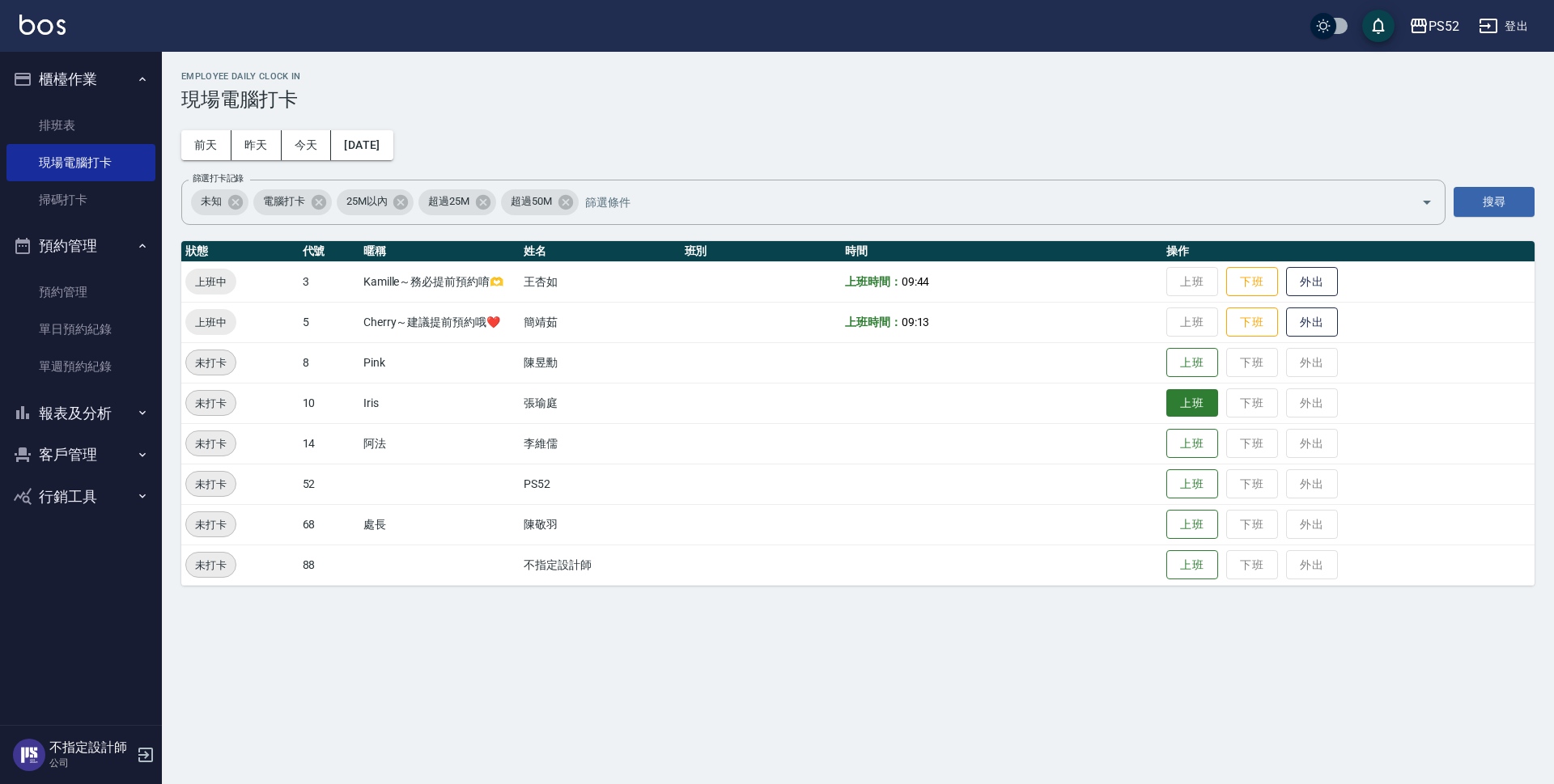
click at [1206, 404] on button "上班" at bounding box center [1192, 403] width 52 height 28
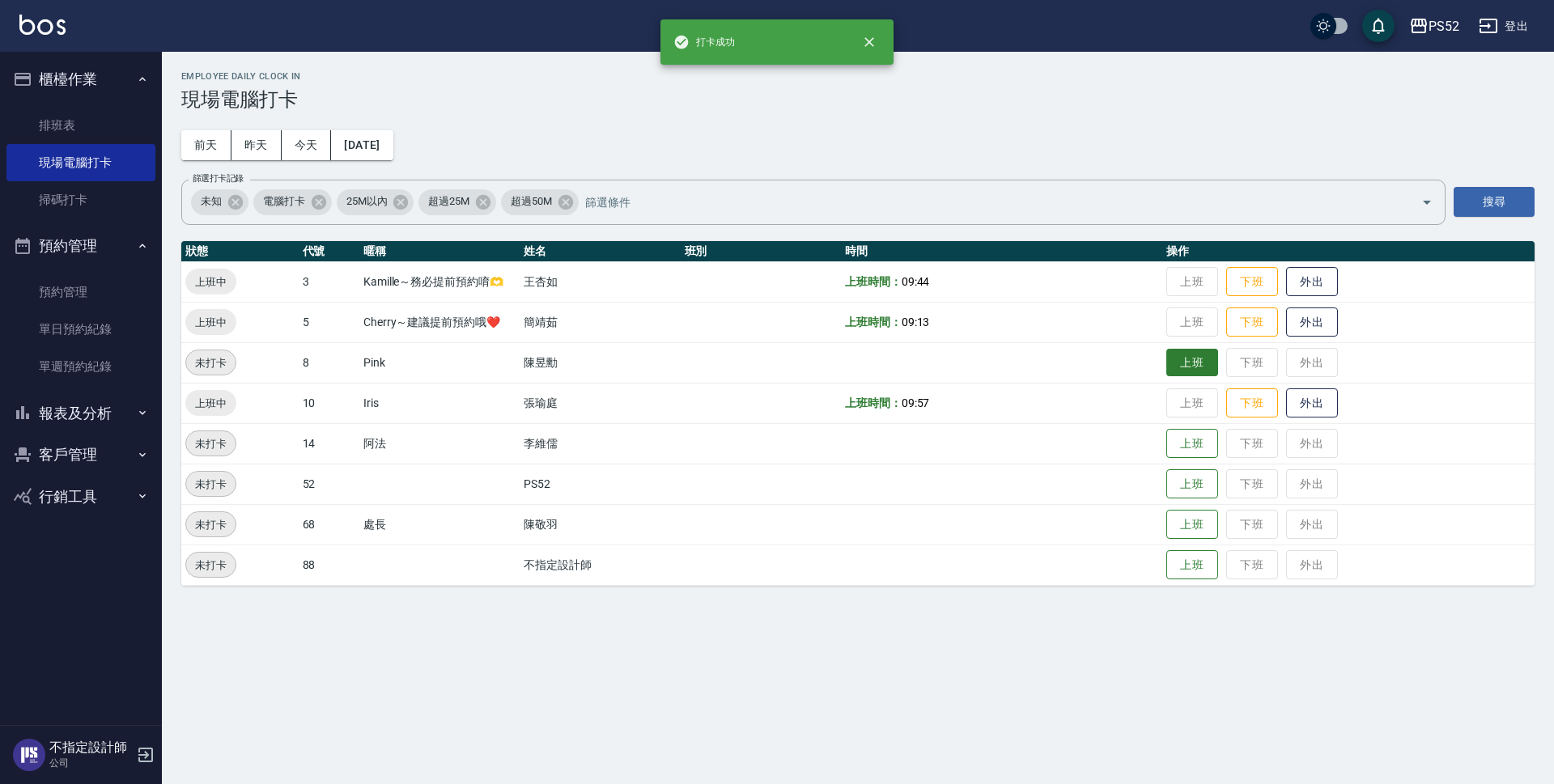
click at [1203, 365] on button "上班" at bounding box center [1192, 363] width 52 height 28
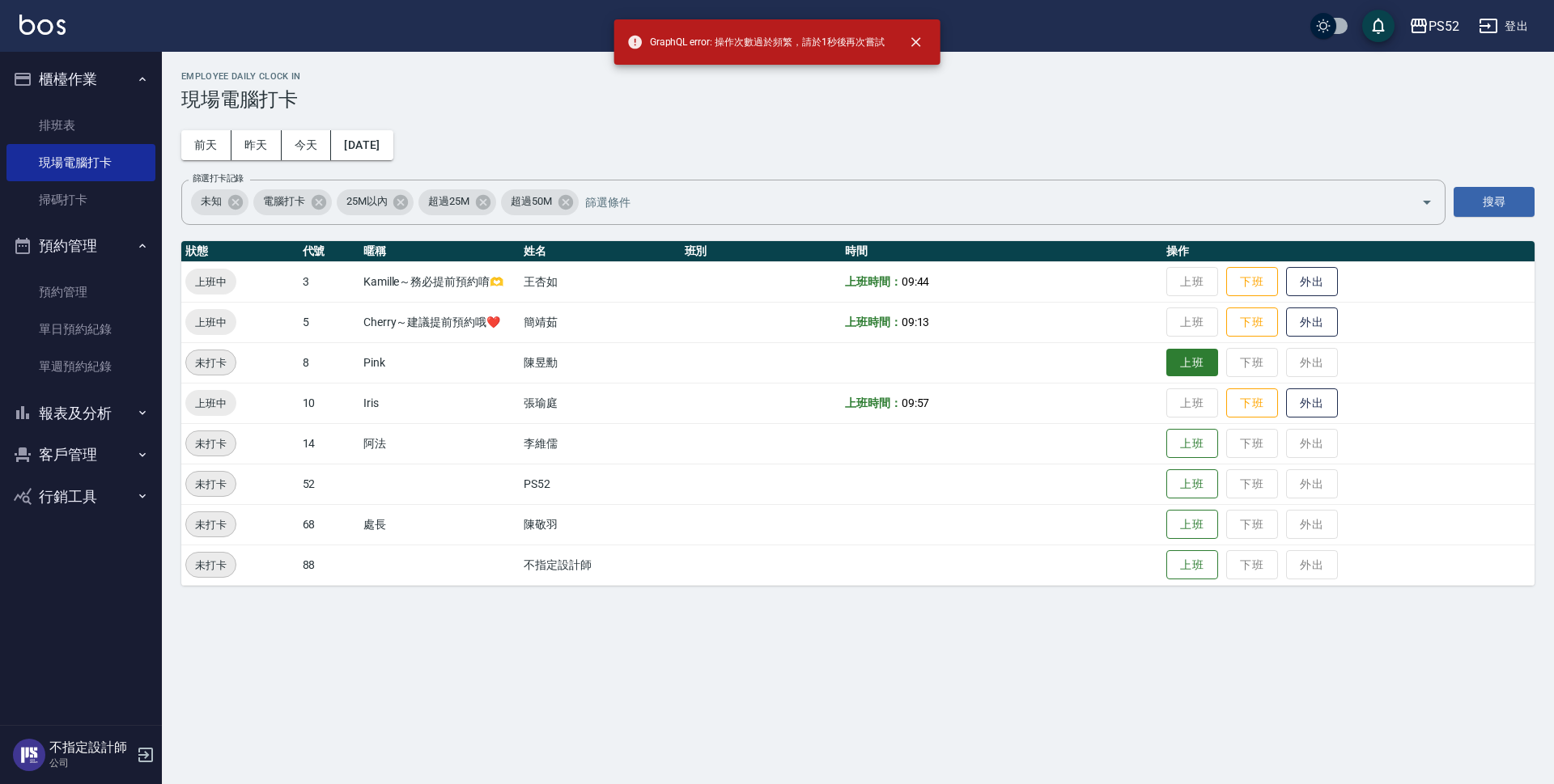
click at [1183, 376] on button "上班" at bounding box center [1192, 363] width 52 height 28
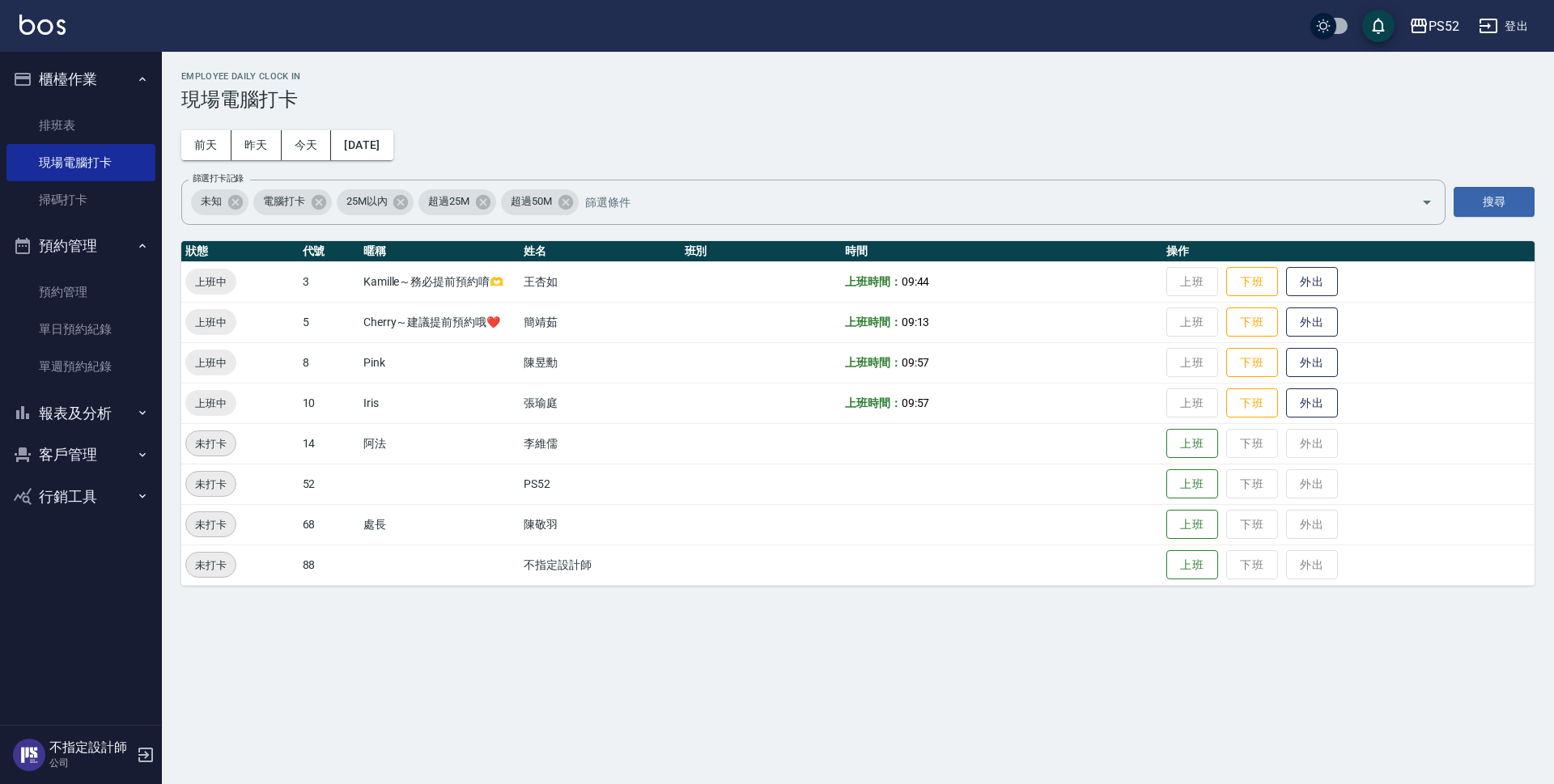
click at [67, 442] on button "客戶管理" at bounding box center [80, 455] width 149 height 42
click at [80, 491] on link "客戶列表" at bounding box center [80, 500] width 149 height 38
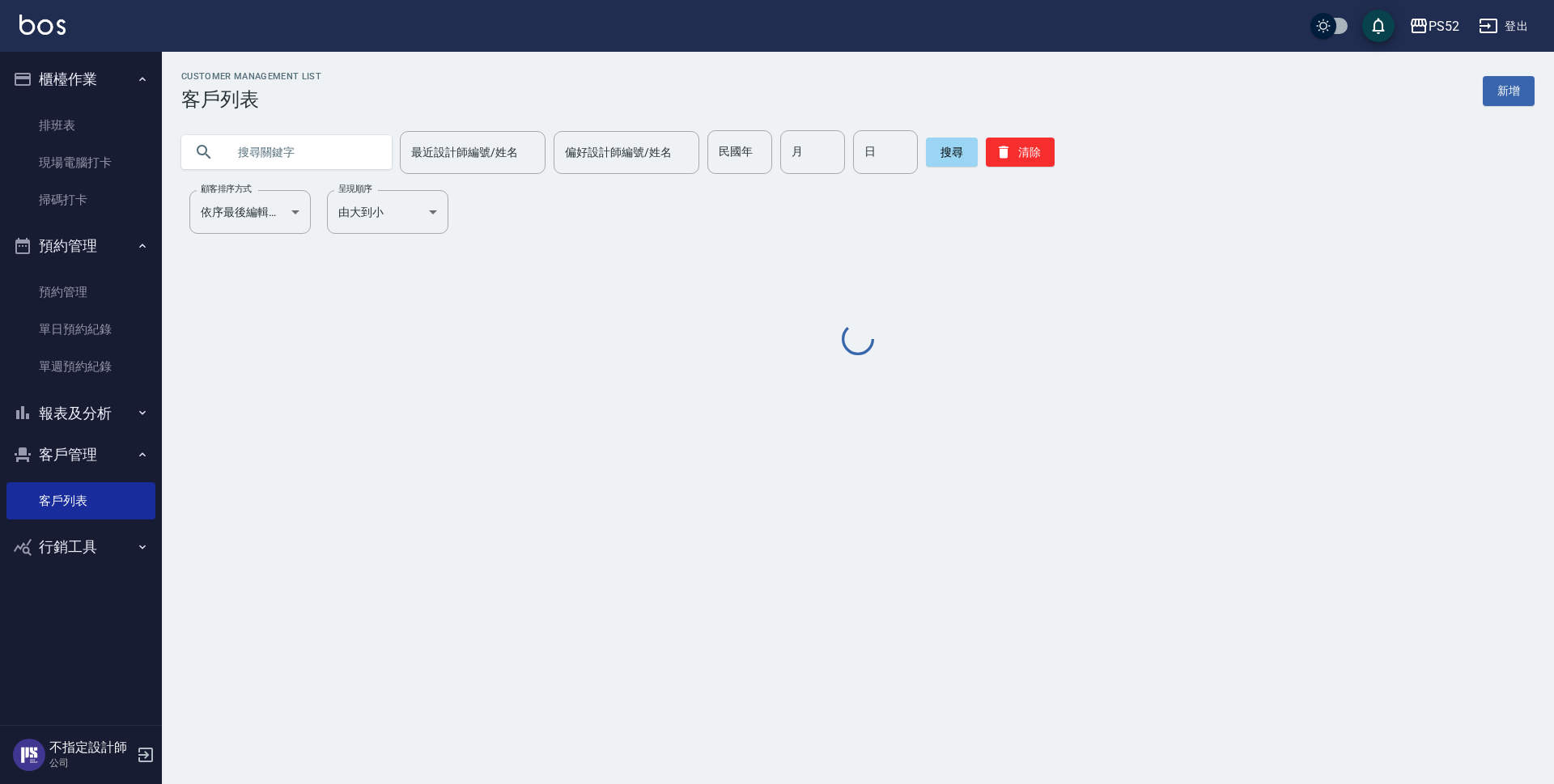
click at [323, 133] on input "text" at bounding box center [303, 152] width 152 height 44
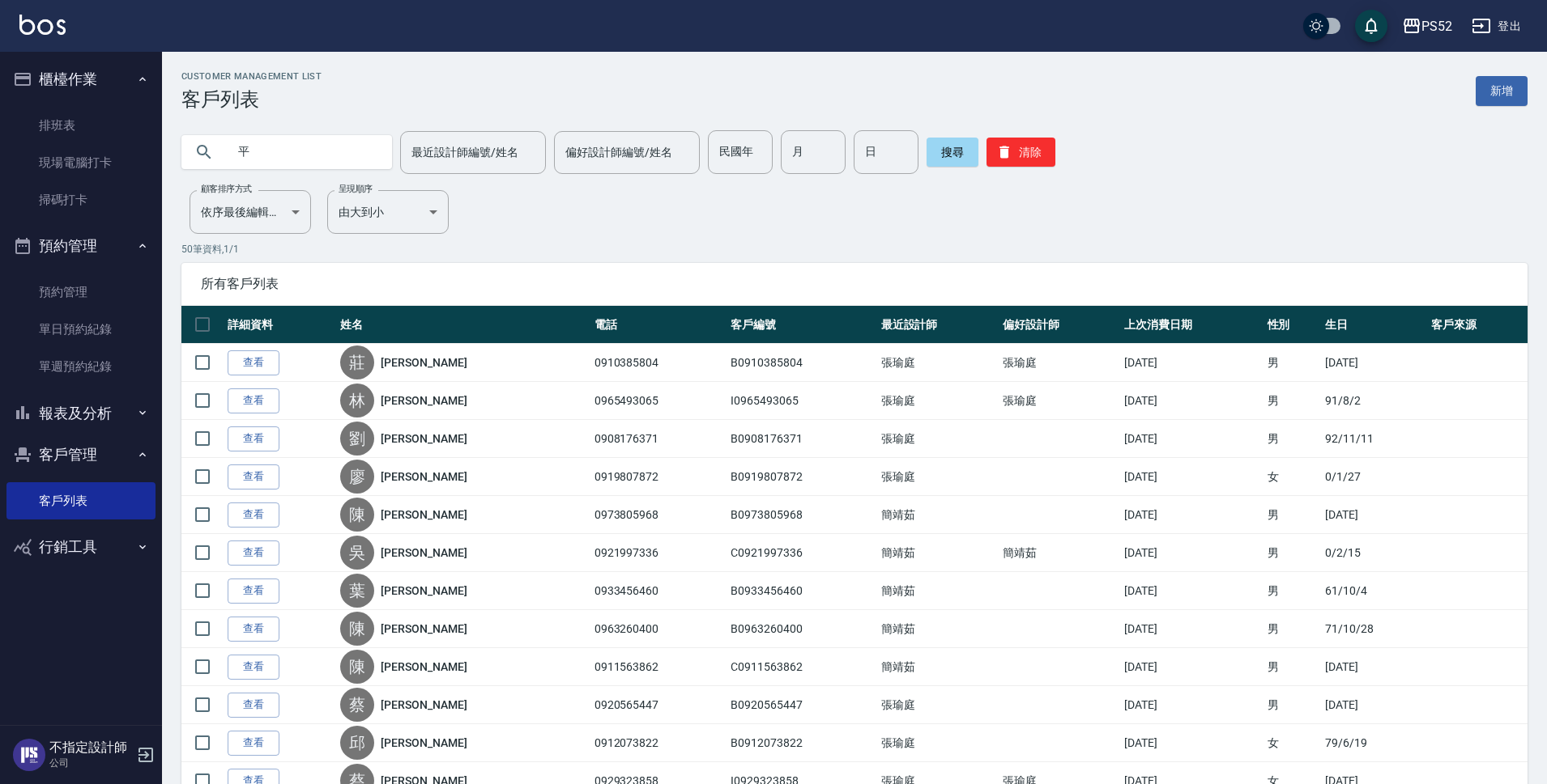
type input "平"
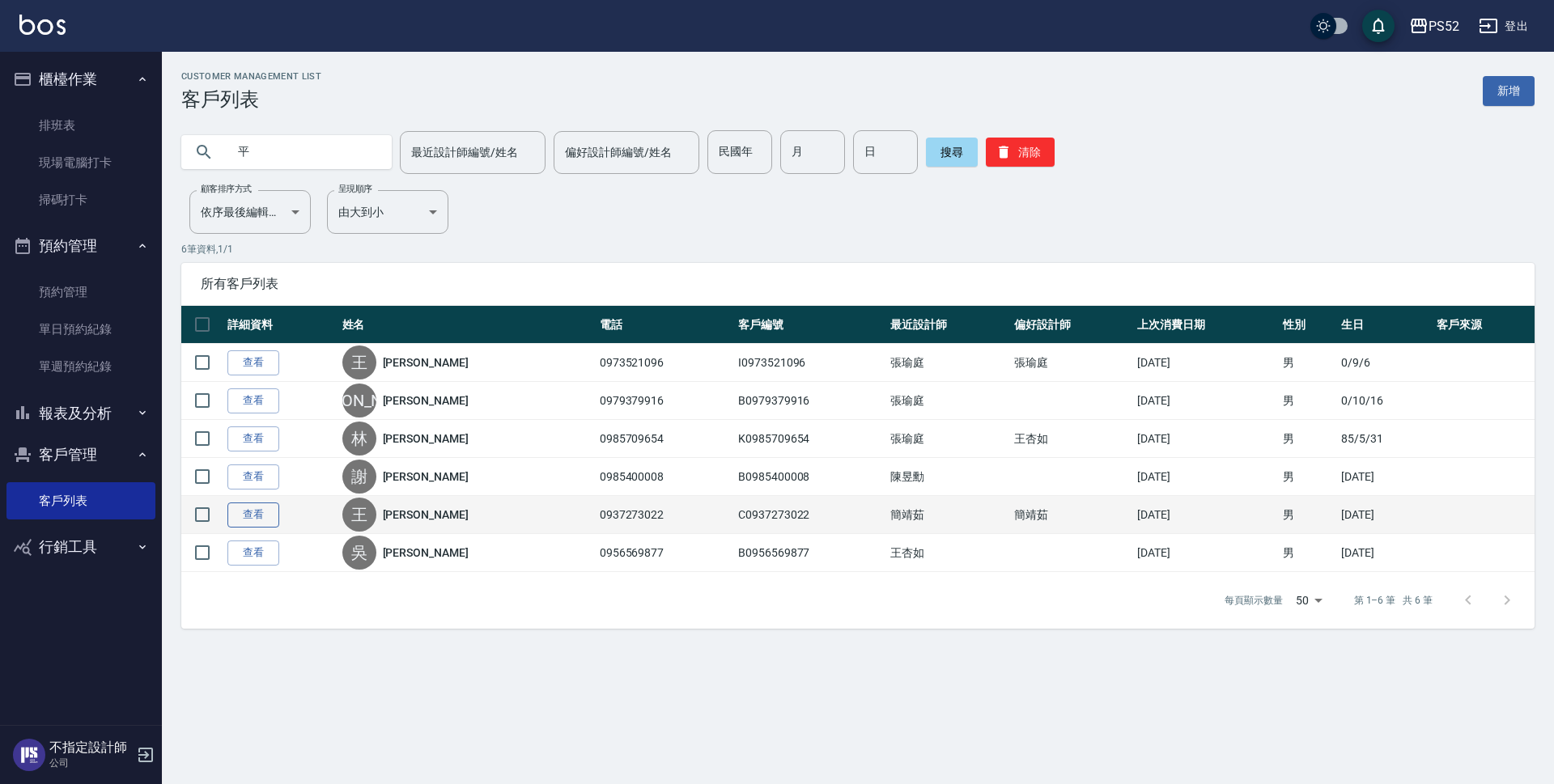
click at [249, 514] on link "查看" at bounding box center [253, 514] width 52 height 25
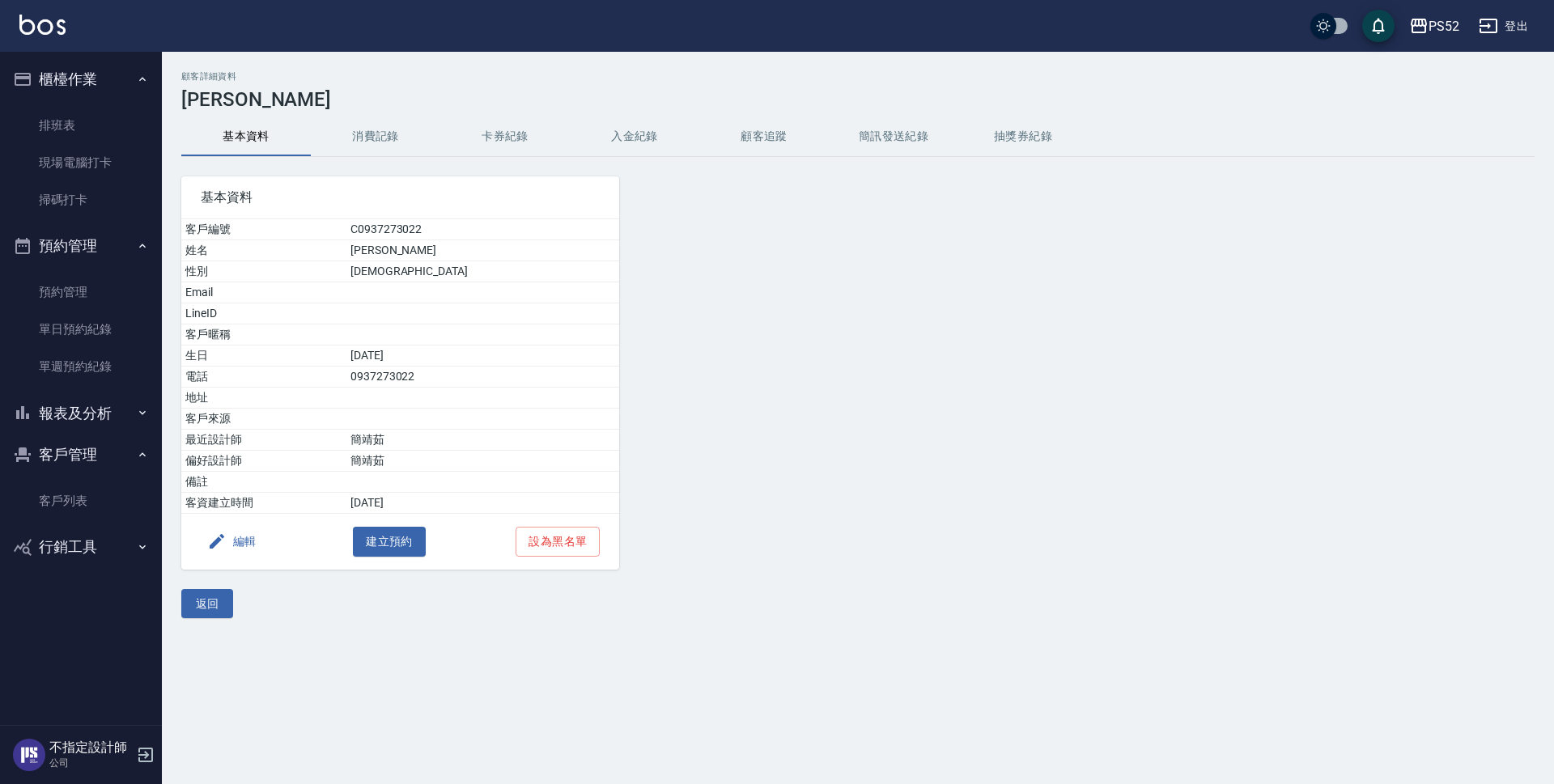
click at [372, 134] on button "消費記錄" at bounding box center [375, 136] width 130 height 38
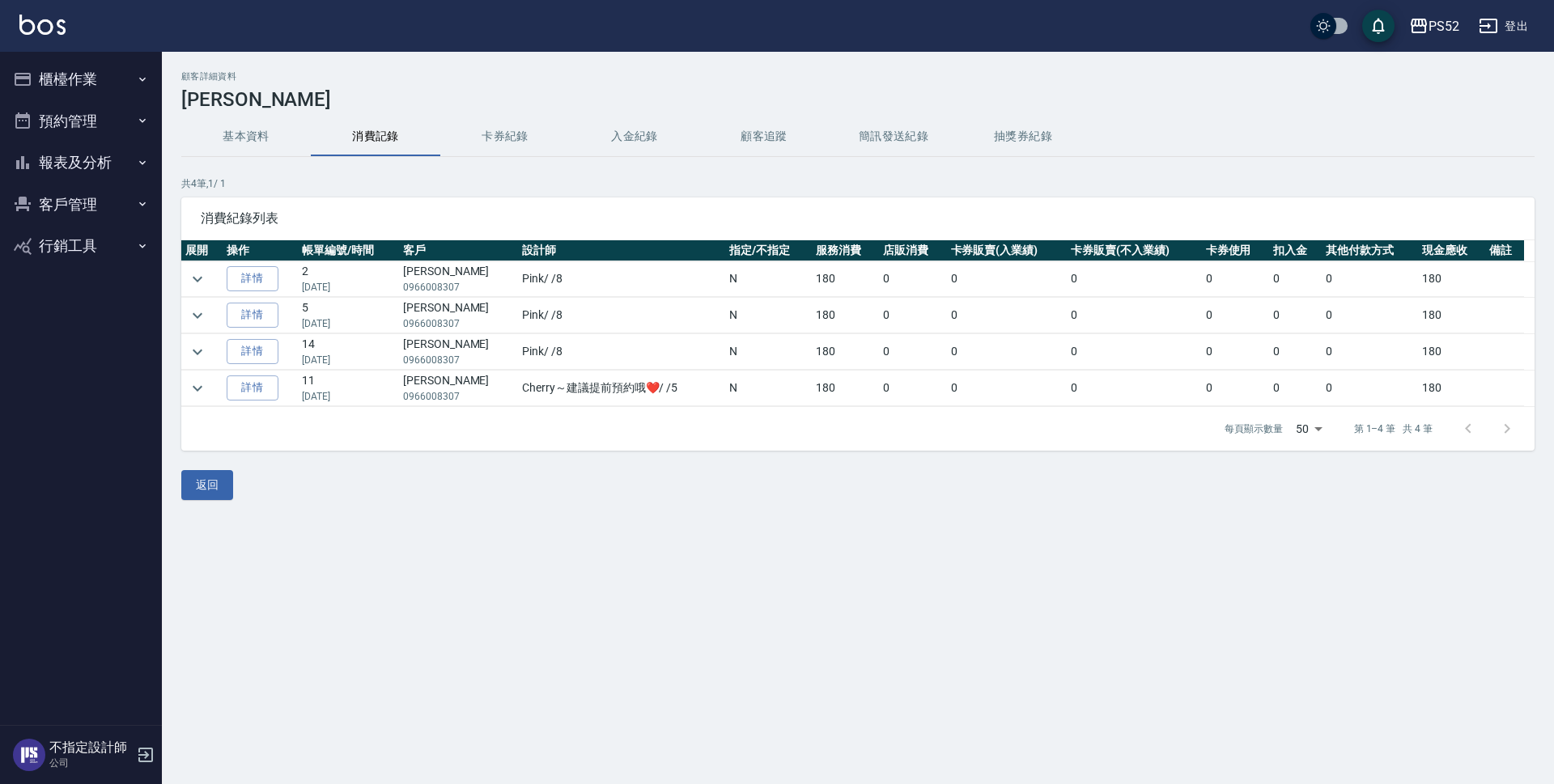
click at [256, 135] on button "基本資料" at bounding box center [246, 136] width 130 height 38
